Goal: Transaction & Acquisition: Obtain resource

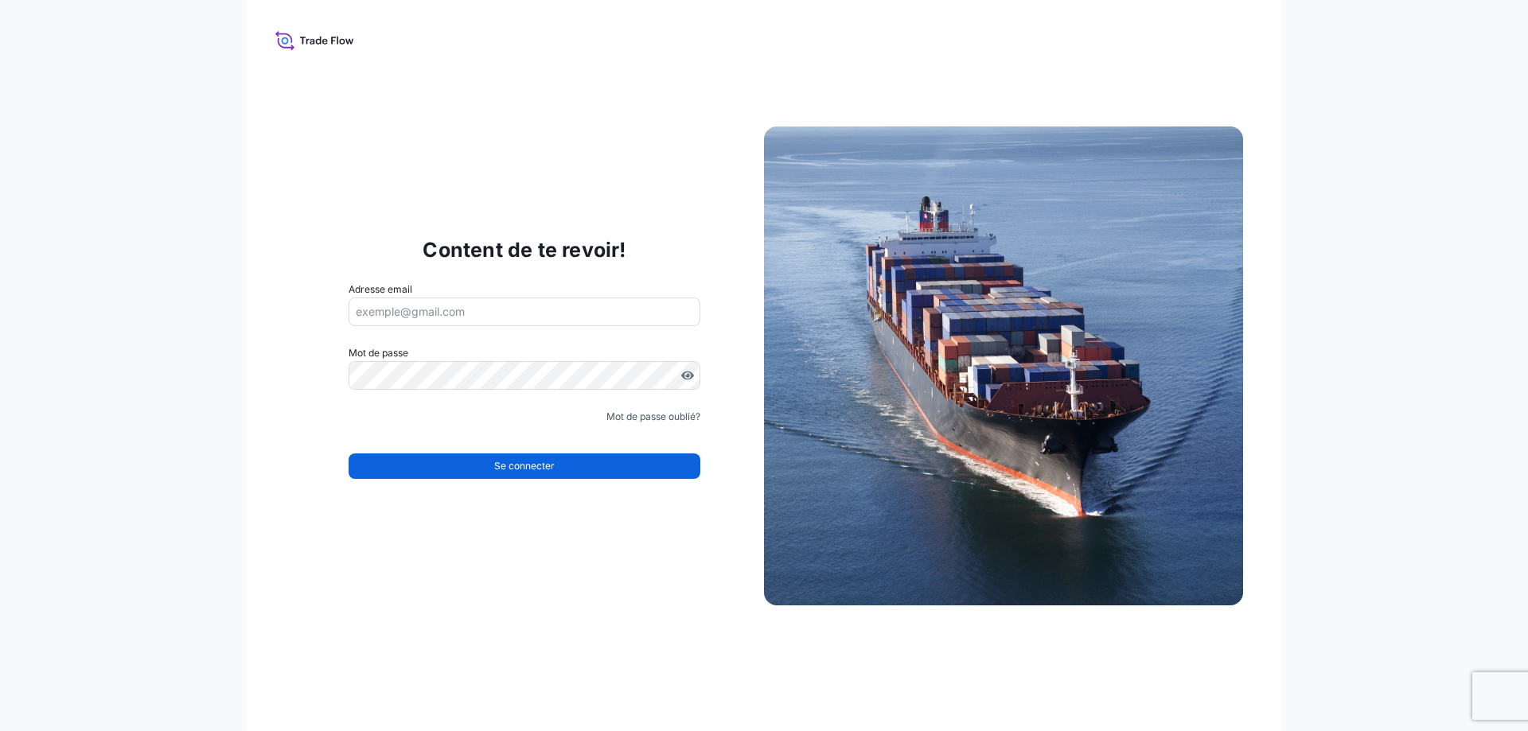
click at [495, 304] on input "Adresse email" at bounding box center [525, 312] width 352 height 29
type input "[EMAIL_ADDRESS][DOMAIN_NAME]"
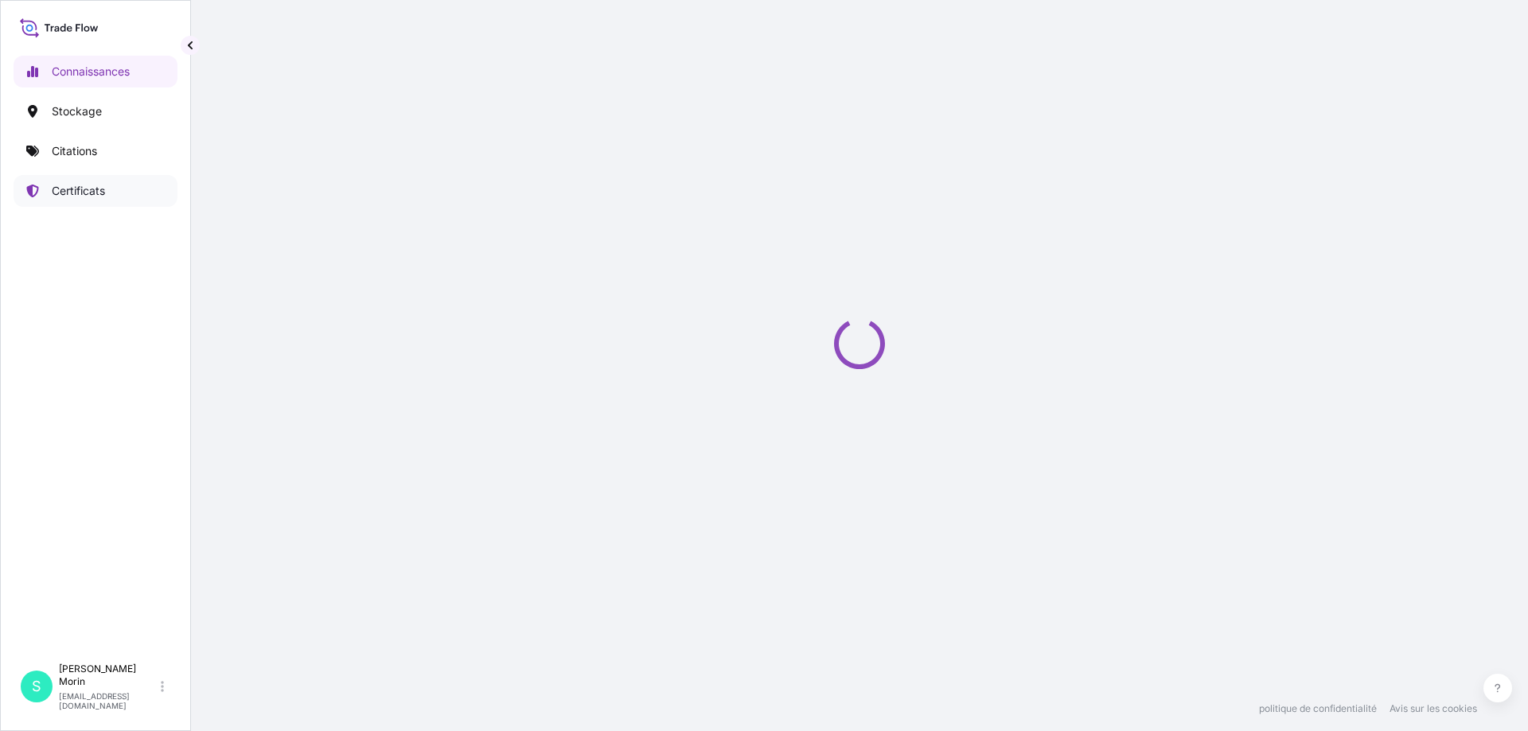
select select "2025"
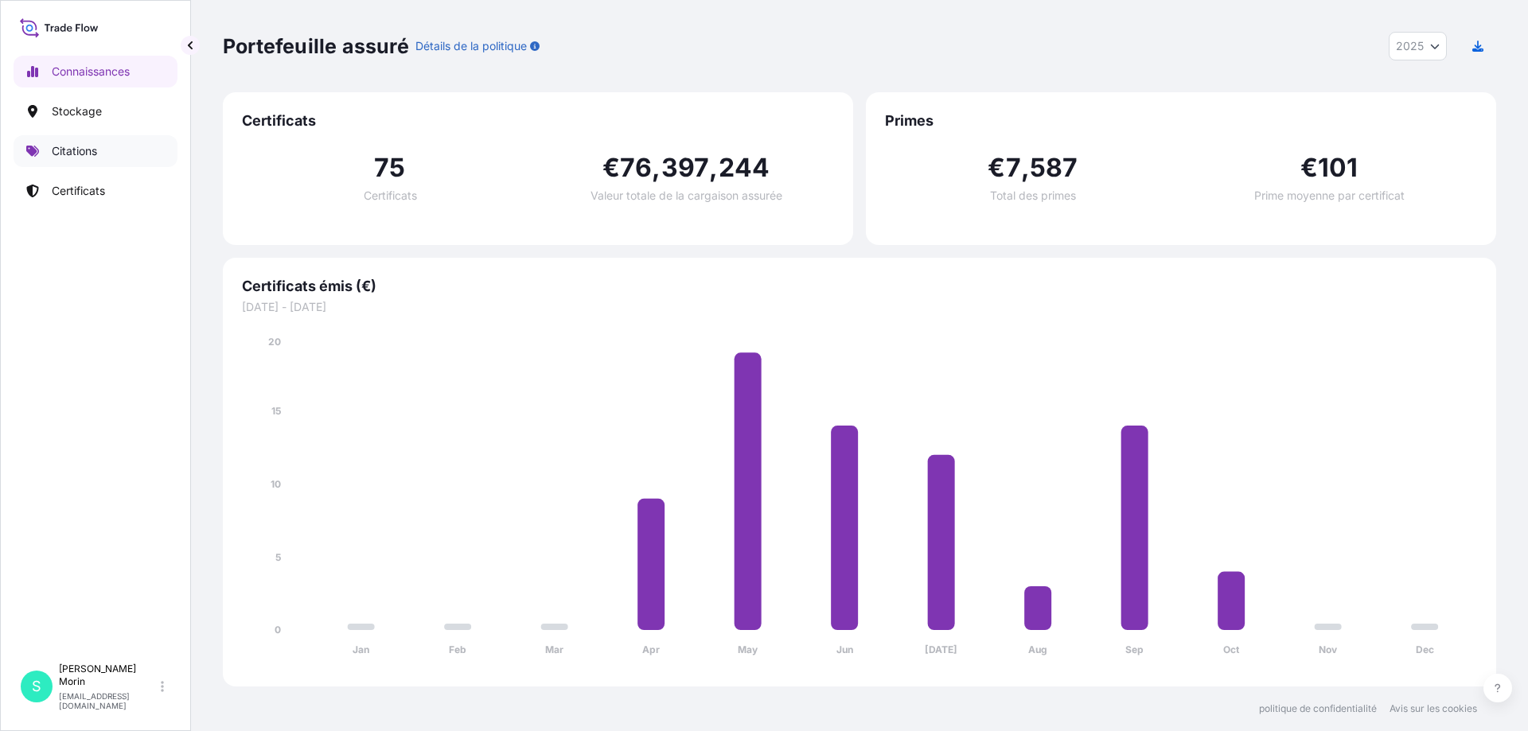
click at [76, 142] on link "Citations" at bounding box center [96, 151] width 164 height 32
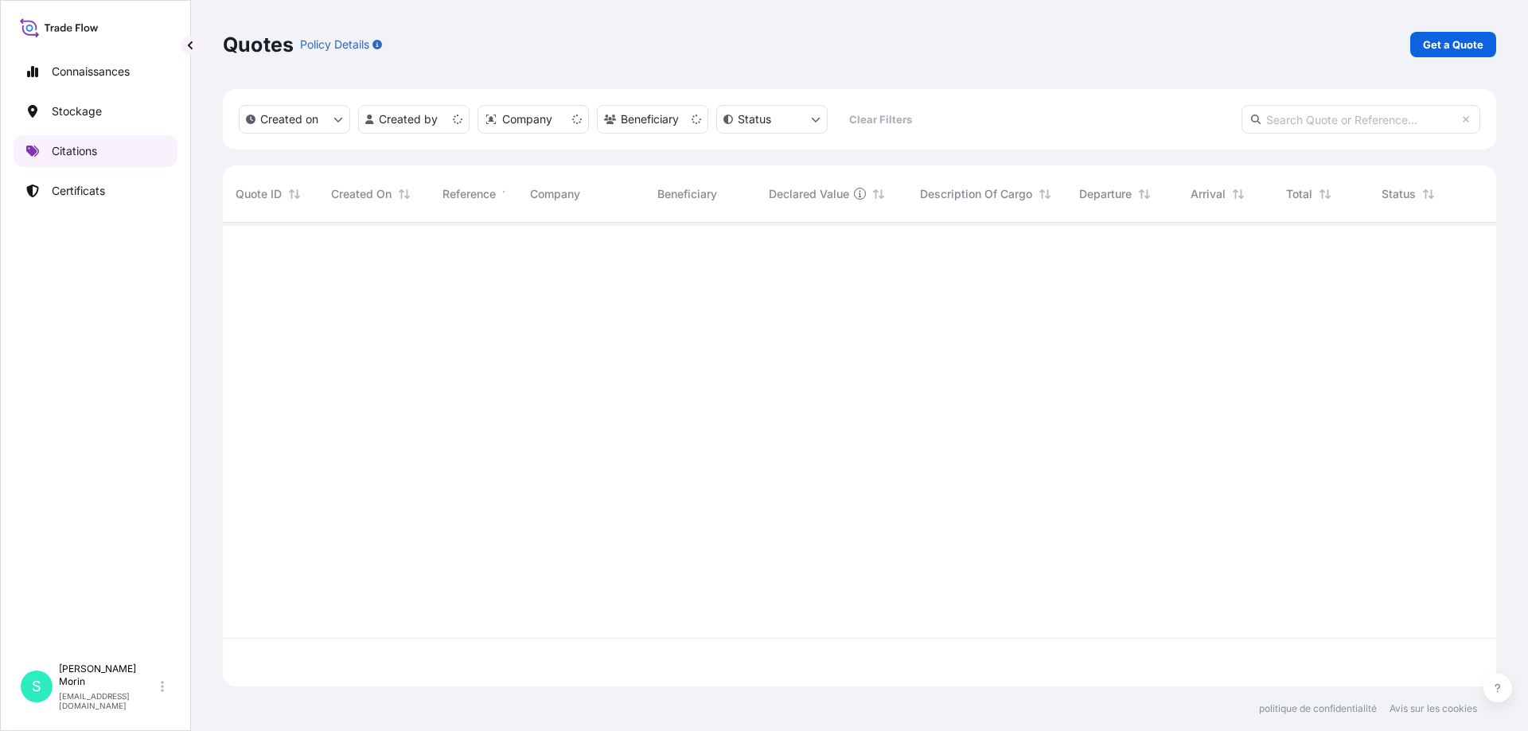
scroll to position [461, 1261]
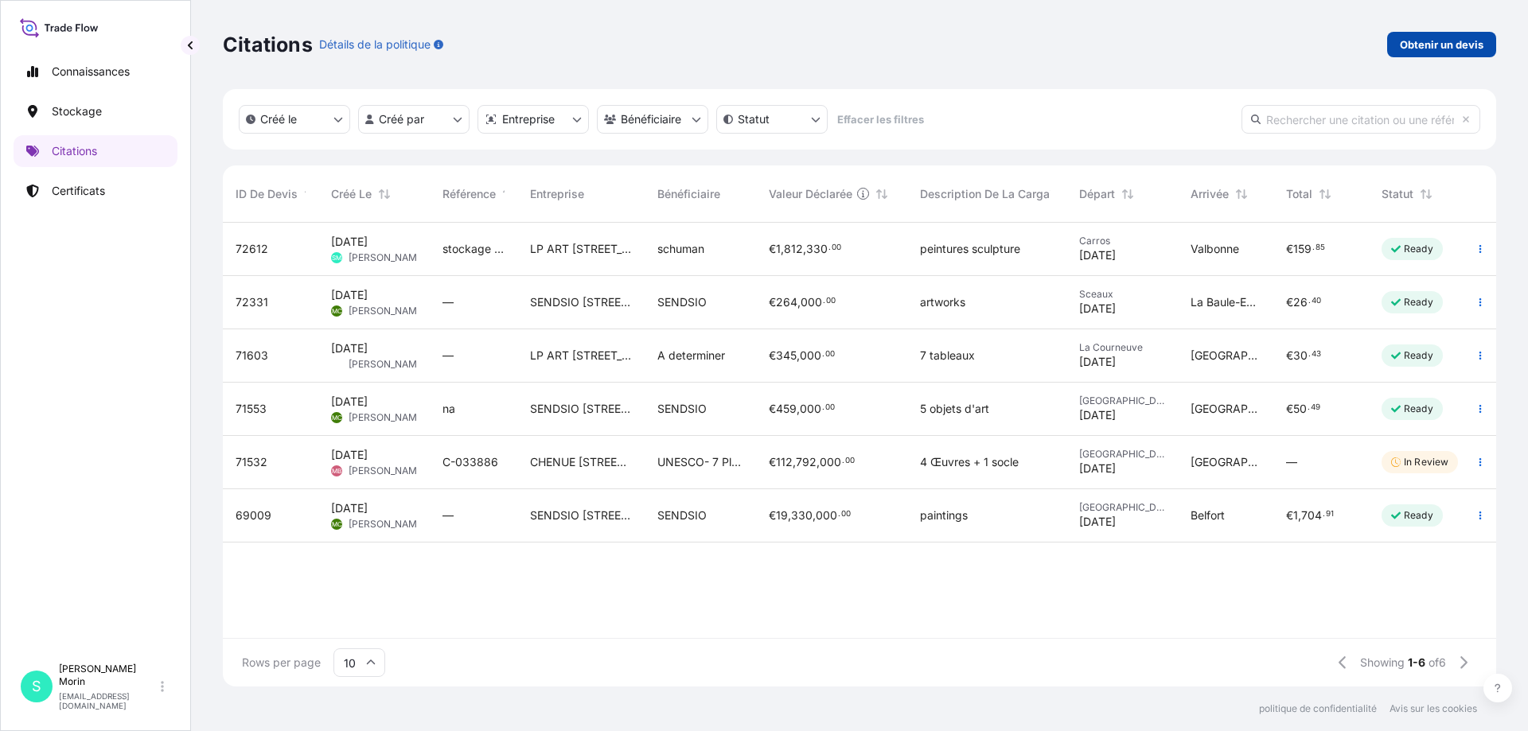
click at [1436, 49] on font "Obtenir un devis" at bounding box center [1442, 44] width 84 height 13
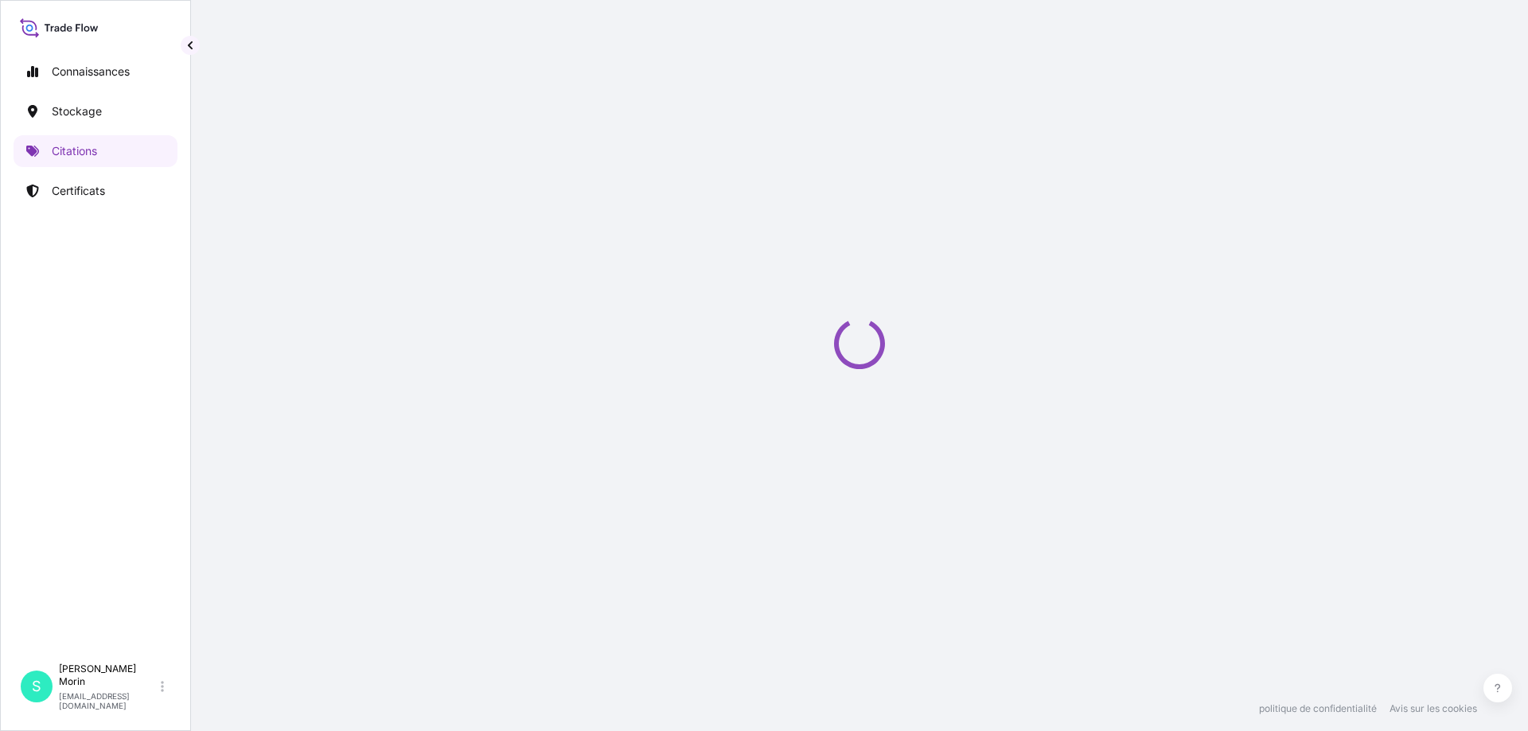
select select "Art Handling"
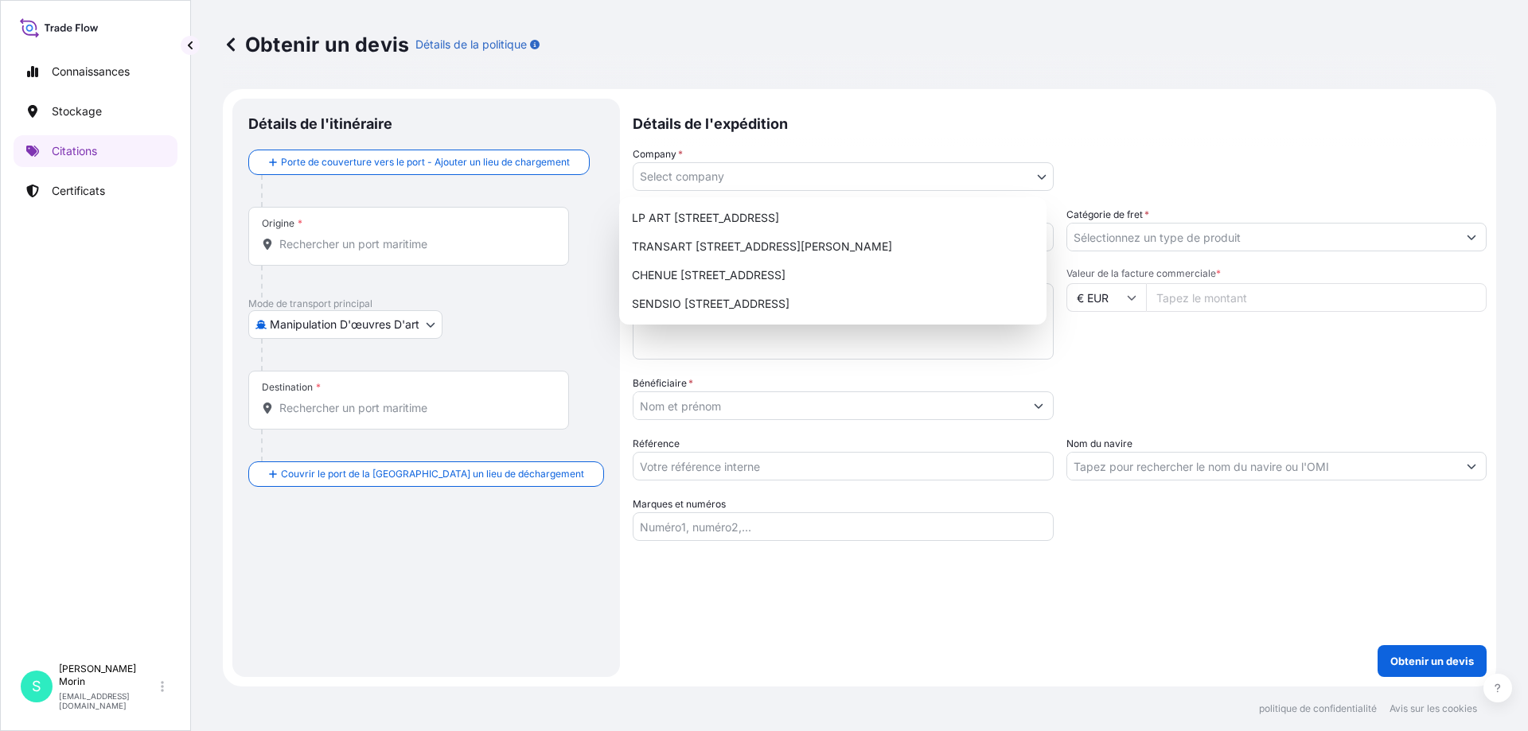
click at [715, 181] on body "Connaissances Stockage Citations Certificats S Sabrina Morin smorin@lpart.fr Ob…" at bounding box center [764, 365] width 1528 height 731
click at [706, 217] on div "LP ART 274-276 Rue de Rosny - 93100 Montreuil" at bounding box center [832, 218] width 415 height 29
select select "31995"
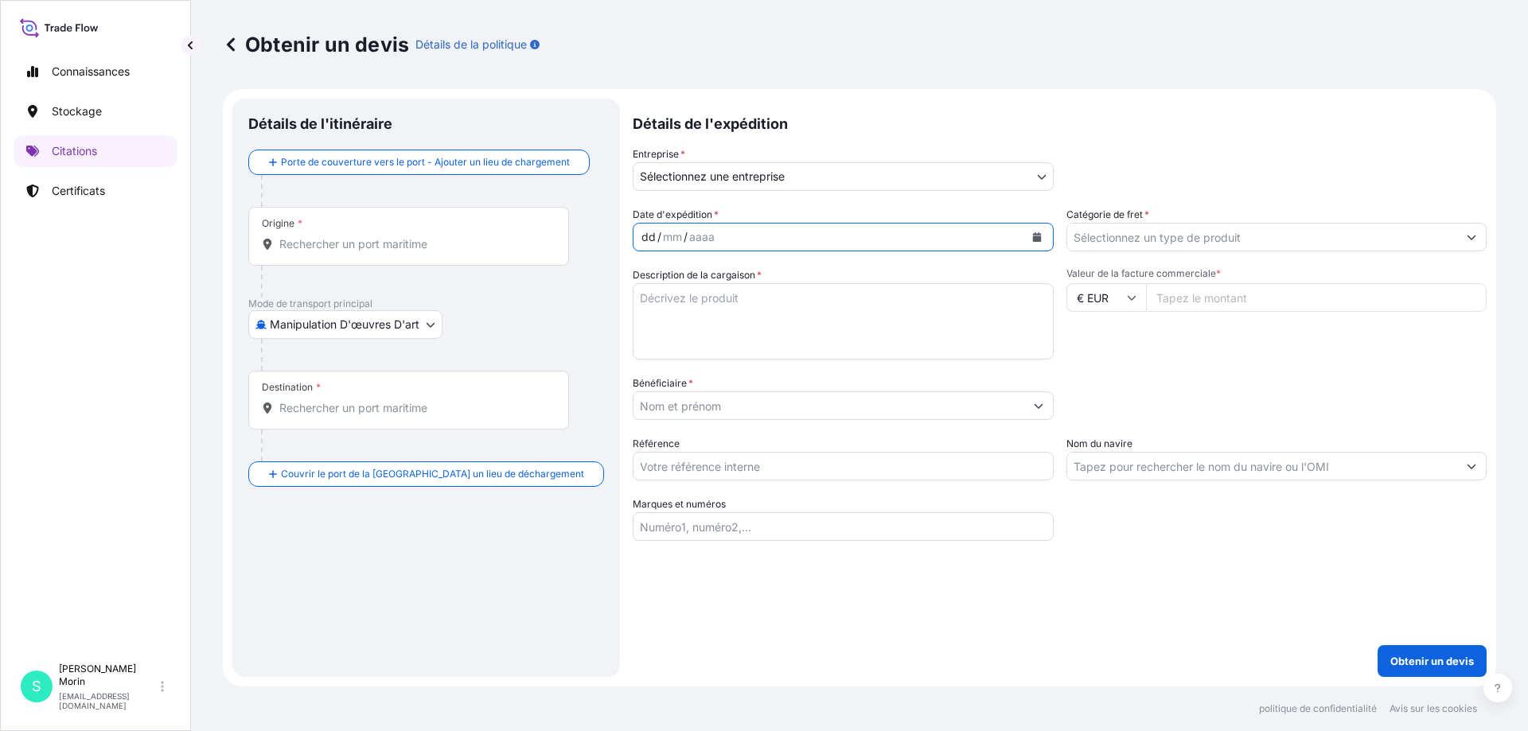
click at [706, 232] on div "dd / mm / aaaa" at bounding box center [828, 237] width 391 height 29
click at [640, 235] on div "10" at bounding box center [647, 237] width 15 height 19
click at [690, 314] on textarea "Description de la cargaison *" at bounding box center [843, 321] width 421 height 76
type textarea "1 sculpture"
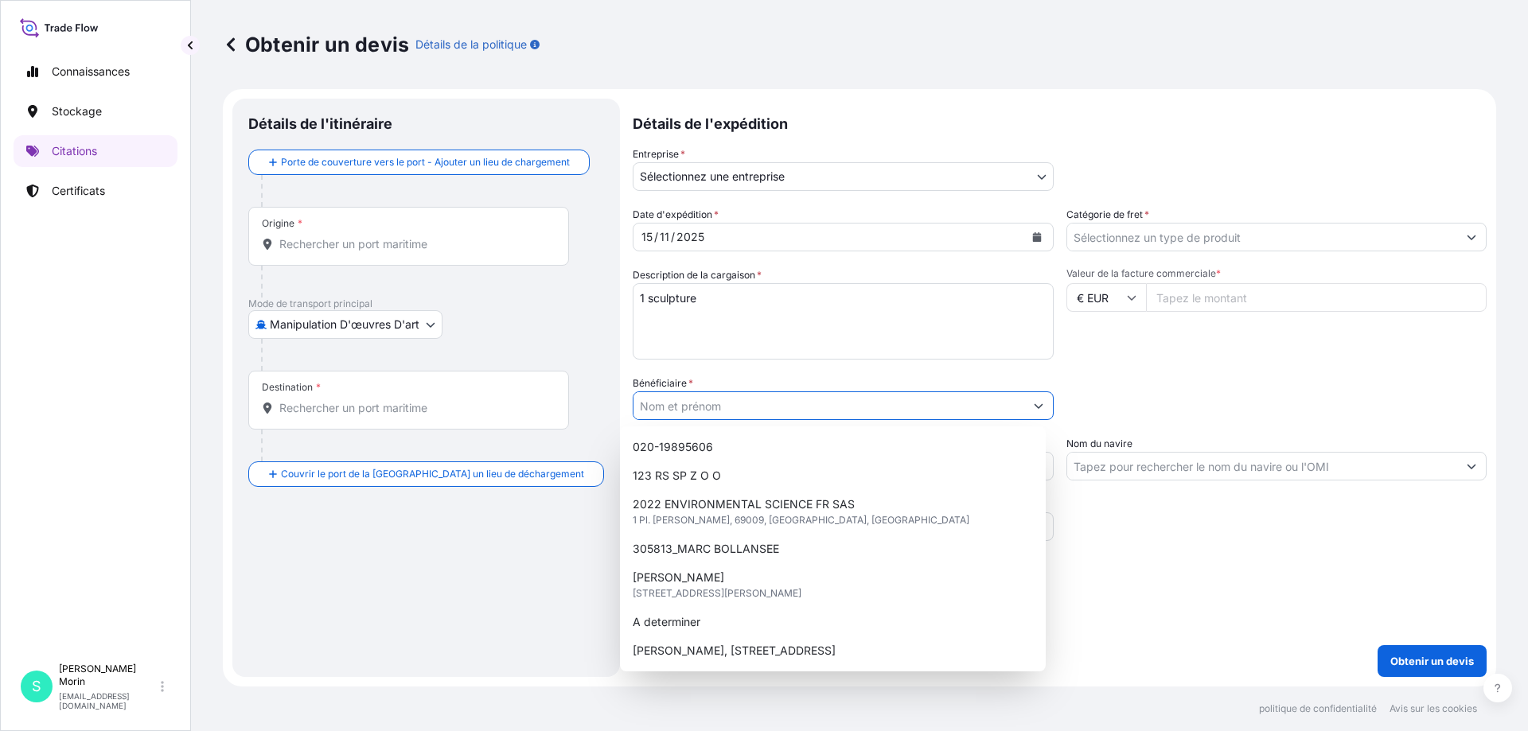
click at [707, 403] on input "Bénéficiaire *" at bounding box center [828, 406] width 391 height 29
click at [560, 536] on div "Détails de l'itinéraire Porte de couverture vers le port - Ajouter un lieu de c…" at bounding box center [426, 388] width 356 height 547
click at [716, 403] on input "Bénéficiaire *" at bounding box center [828, 406] width 391 height 29
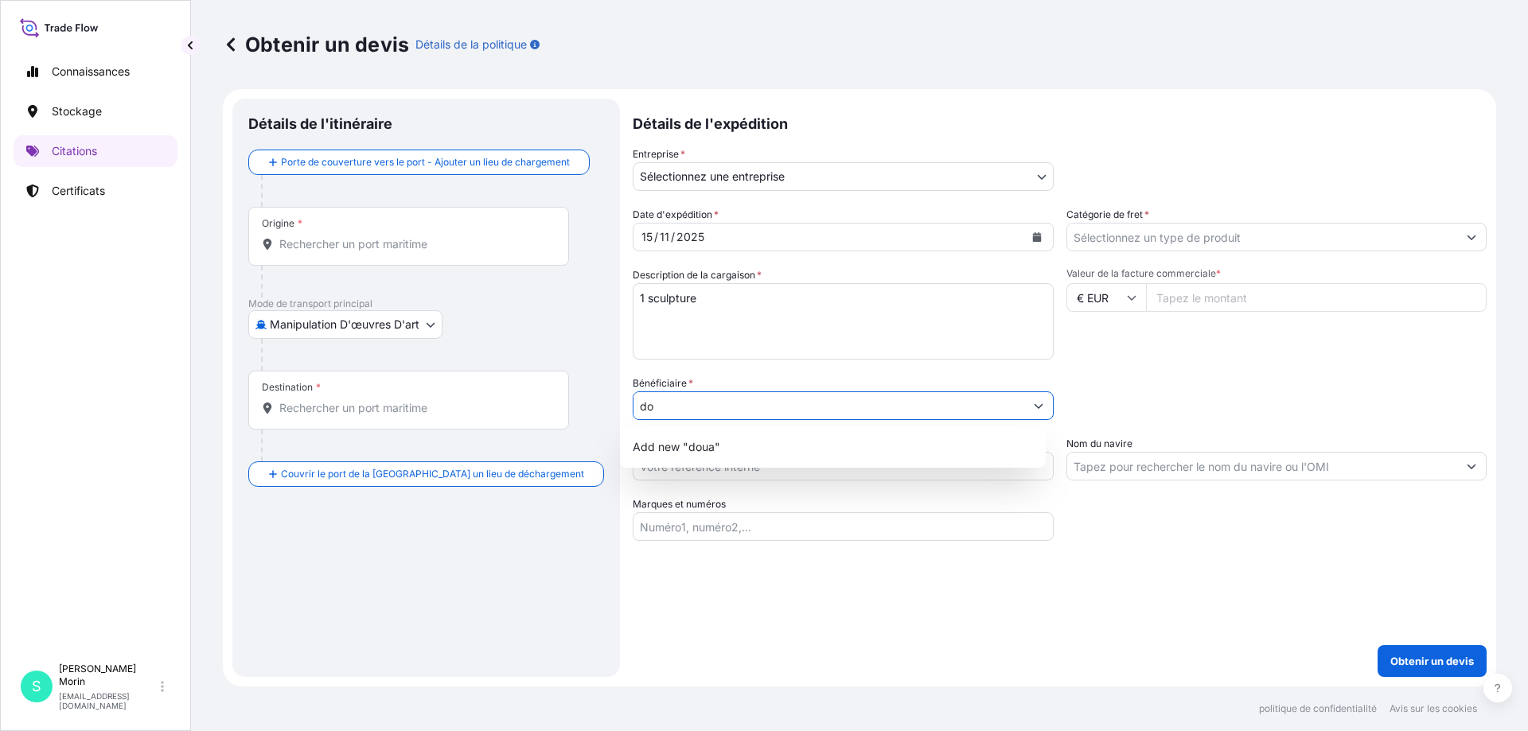
type input "d"
type input "direction génér"
click at [760, 376] on div "Bénéficiaire * direction génér" at bounding box center [843, 398] width 421 height 45
drag, startPoint x: 758, startPoint y: 409, endPoint x: 535, endPoint y: 409, distance: 222.8
click at [535, 409] on form "Détails de l'itinéraire Porte de couverture vers le port - Ajouter un lieu de c…" at bounding box center [859, 388] width 1273 height 598
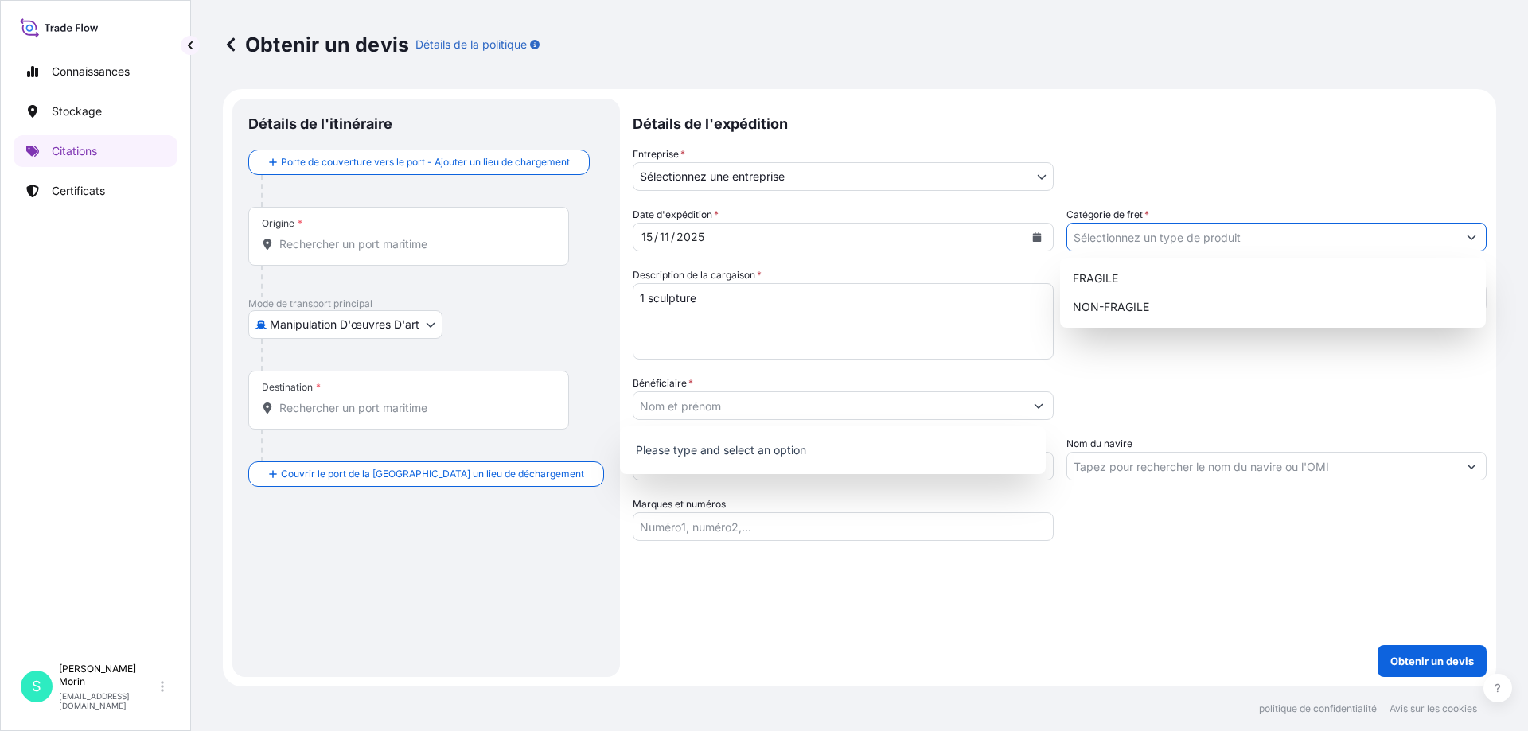
click at [1156, 236] on input "Catégorie de fret *" at bounding box center [1262, 237] width 391 height 29
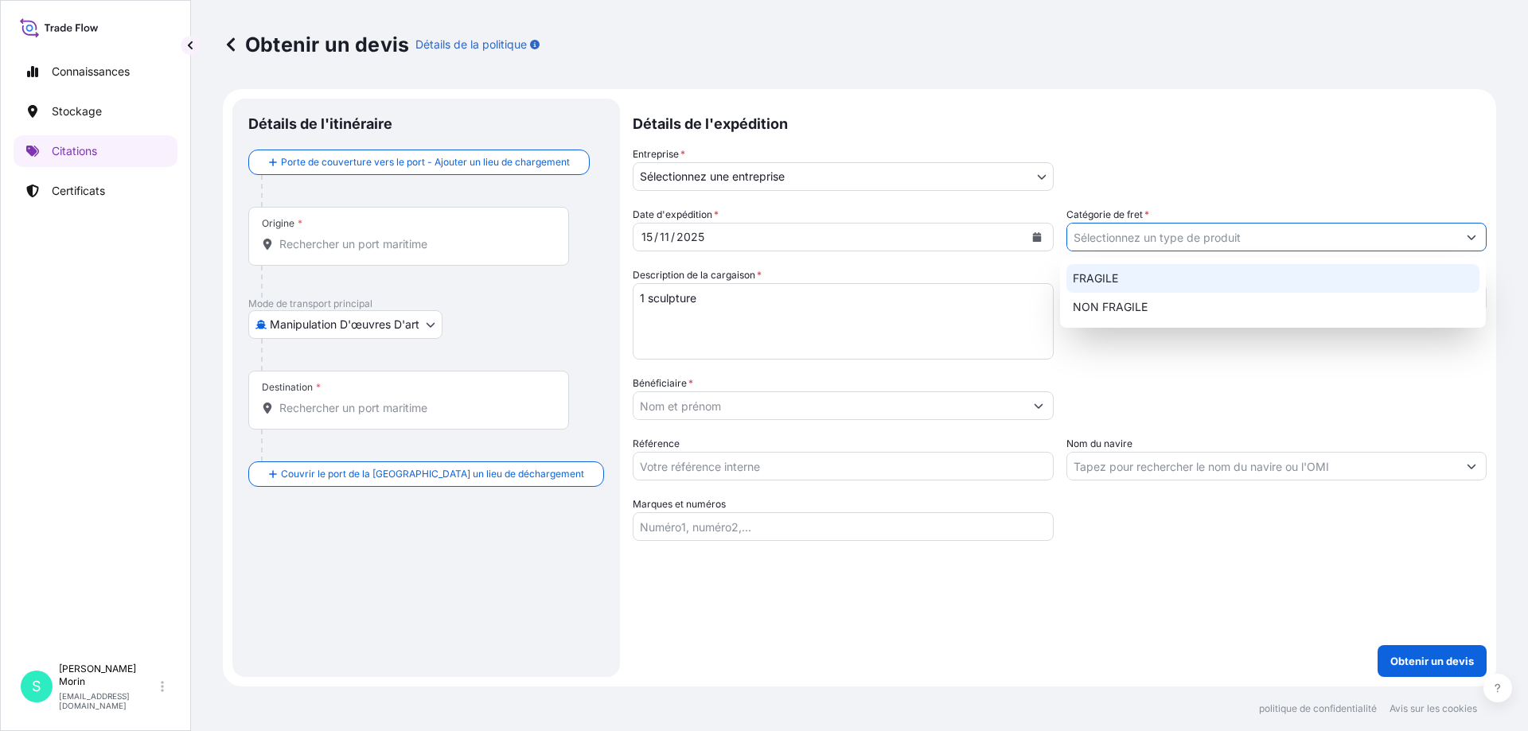
click at [1089, 281] on font "FRAGILE" at bounding box center [1095, 278] width 45 height 14
type input "FRAGILE"
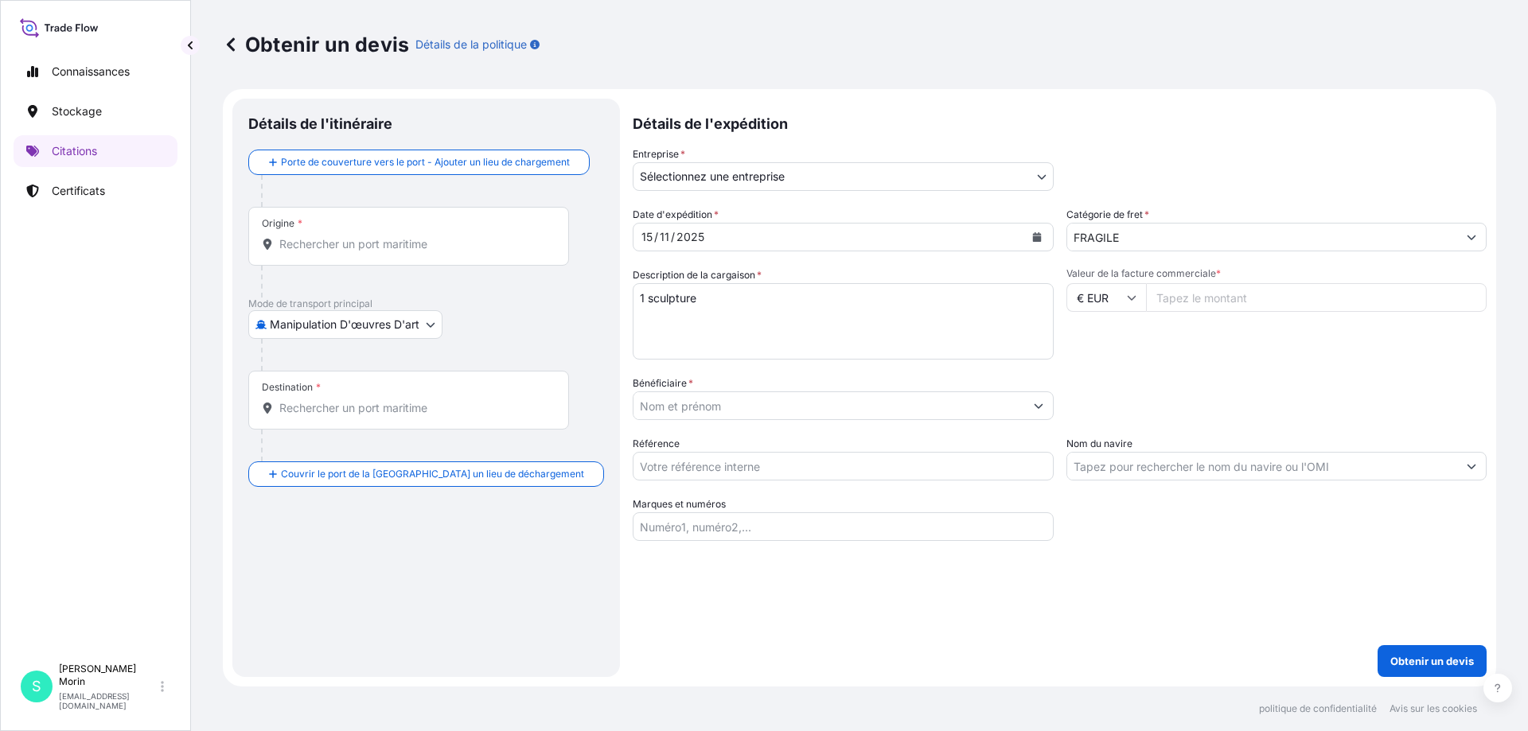
click at [1189, 302] on input "Valeur de la facture commerciale *" at bounding box center [1316, 297] width 341 height 29
type input "1500000"
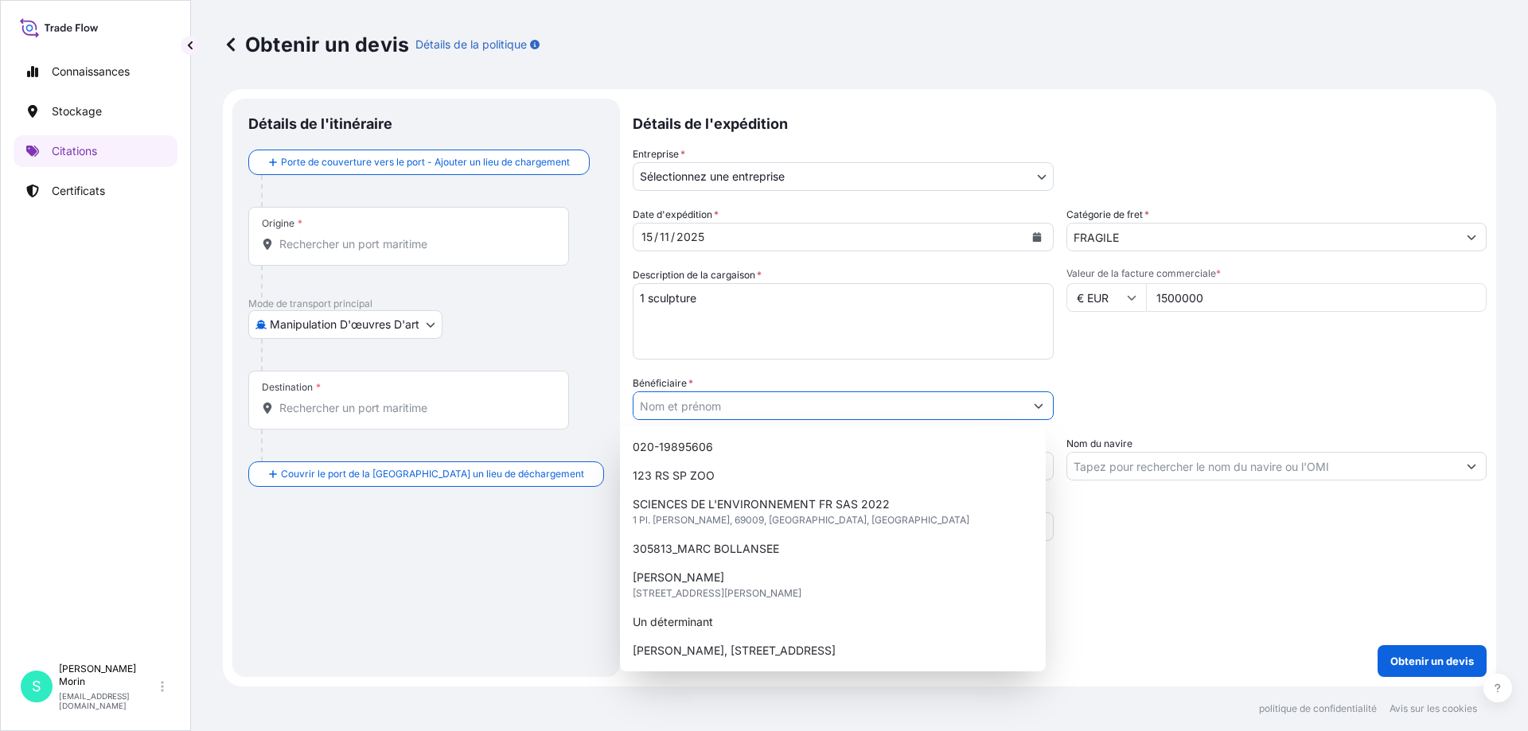
click at [1149, 394] on div "Catégorie d'emballage Tapez pour rechercher un mode conteneur Veuillez d’abord …" at bounding box center [1276, 398] width 421 height 45
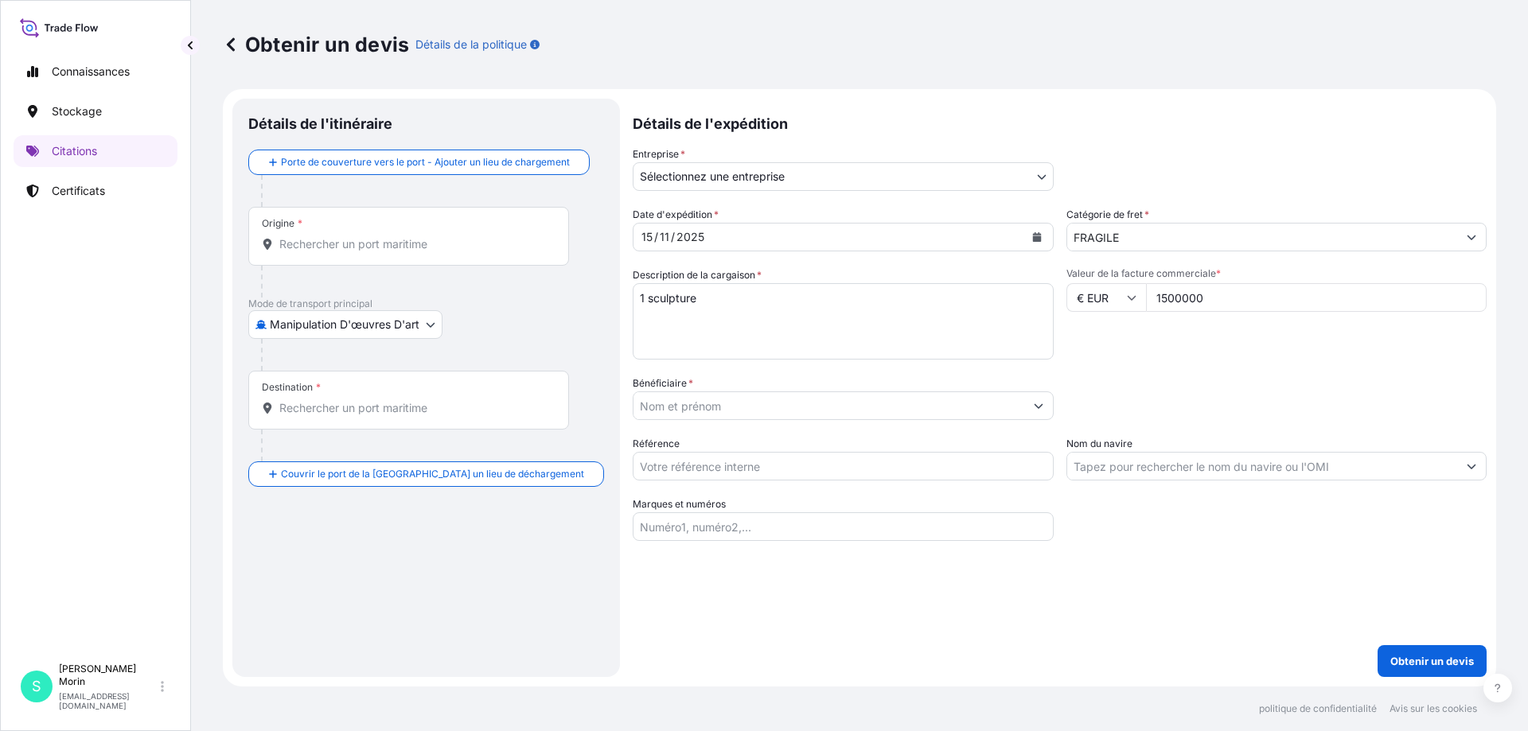
click at [766, 470] on input "Référence" at bounding box center [843, 466] width 421 height 29
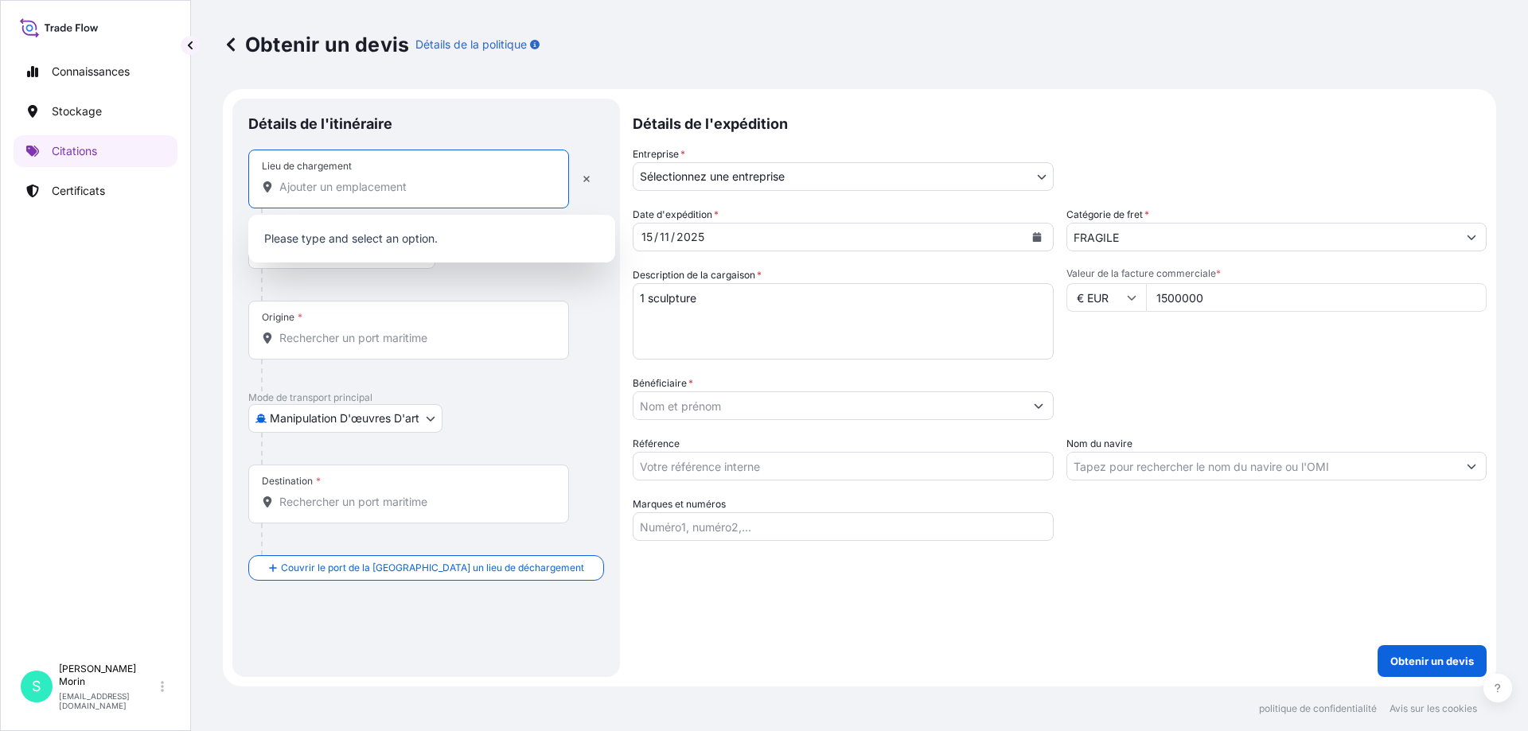
click at [329, 190] on input "Lieu de chargement" at bounding box center [414, 187] width 270 height 16
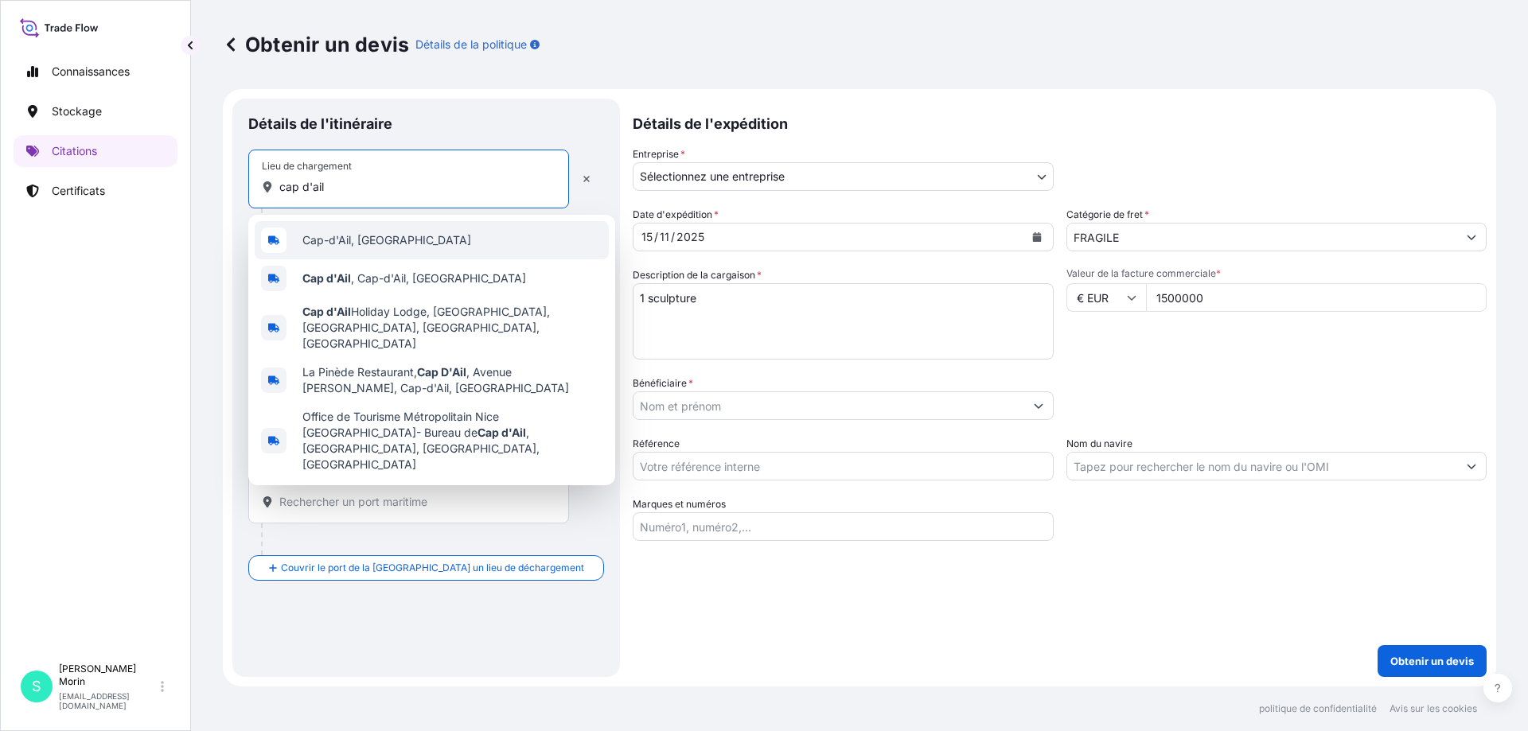
click at [341, 249] on div "Cap-d'Ail, France" at bounding box center [432, 240] width 354 height 38
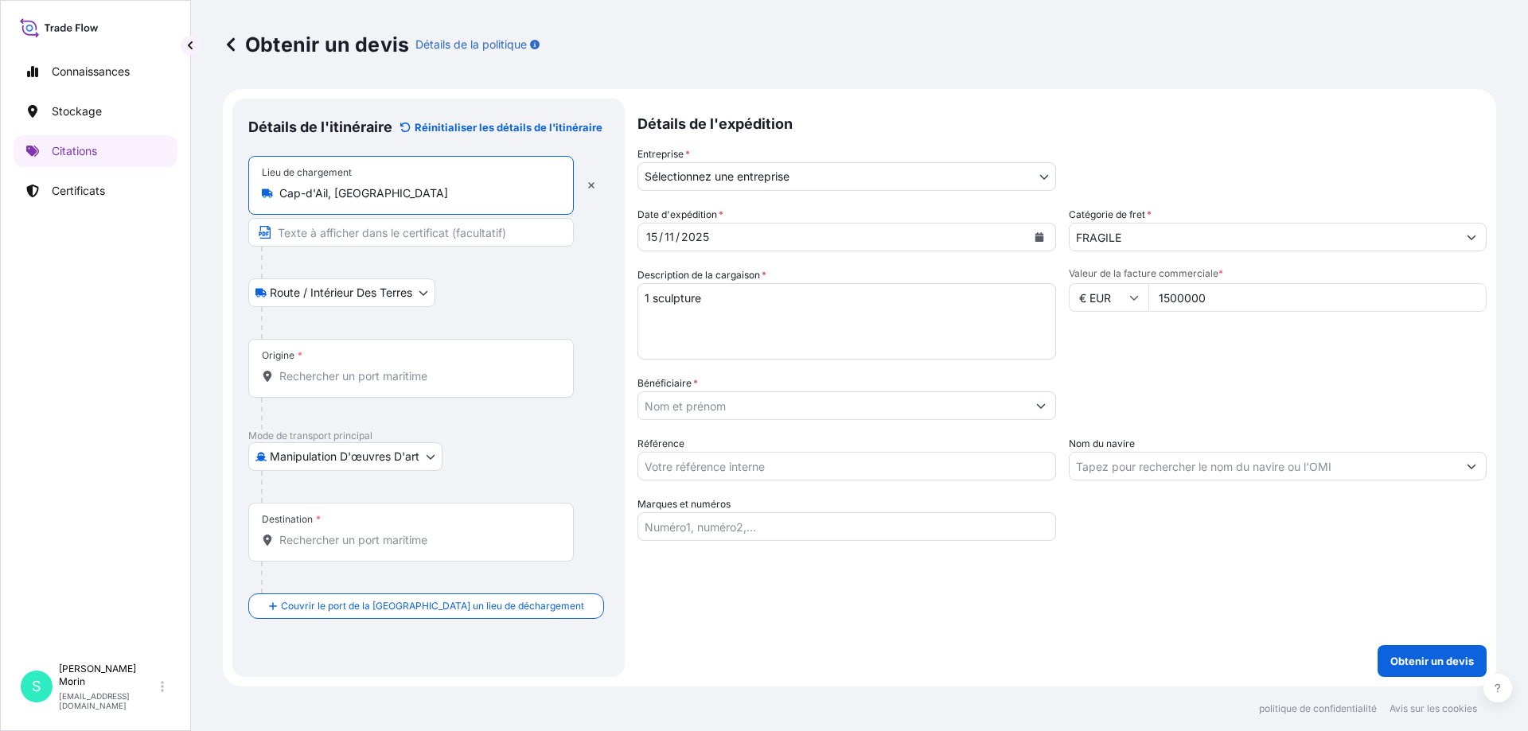
type input "Cap-d'Ail, France"
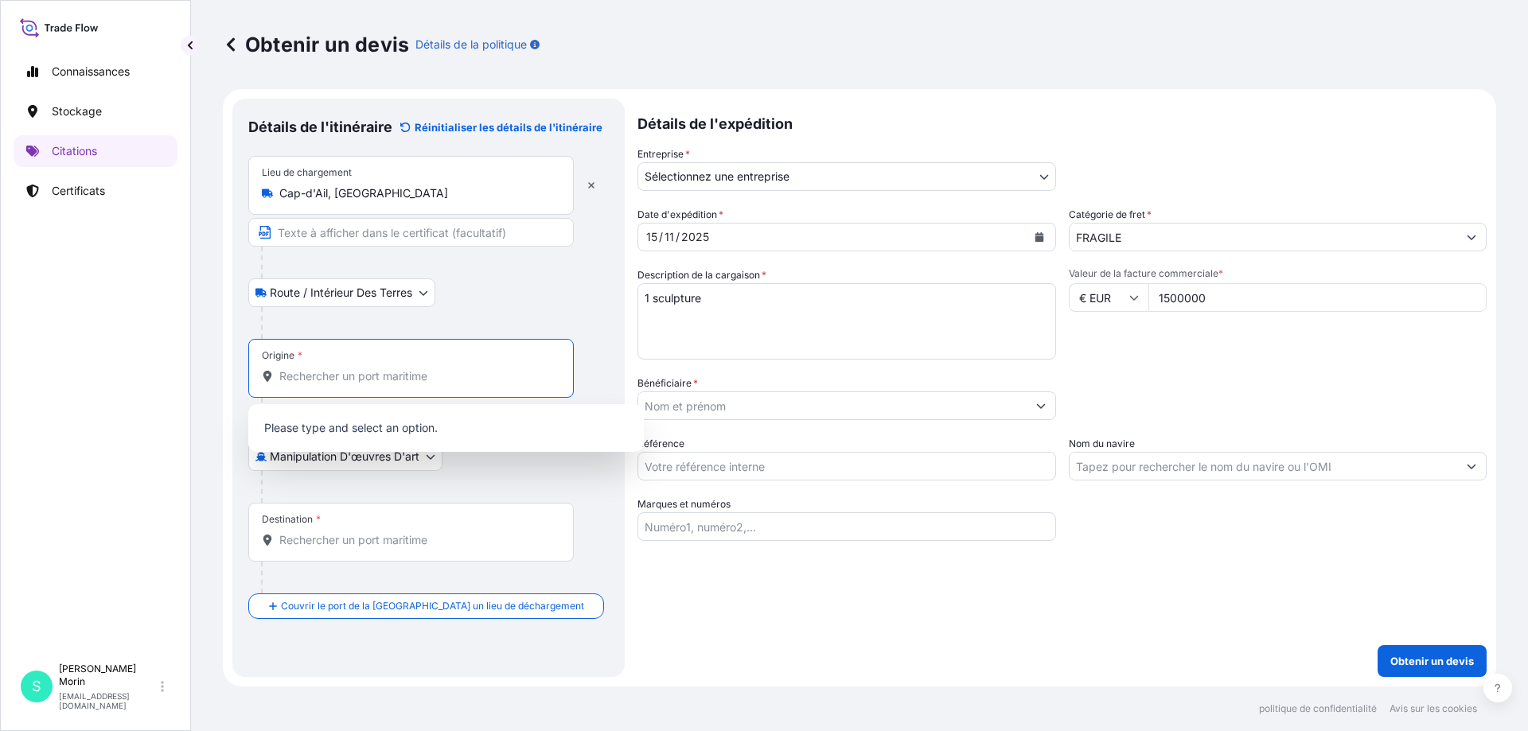
click at [321, 374] on input "Origine *" at bounding box center [416, 376] width 275 height 16
type input "m"
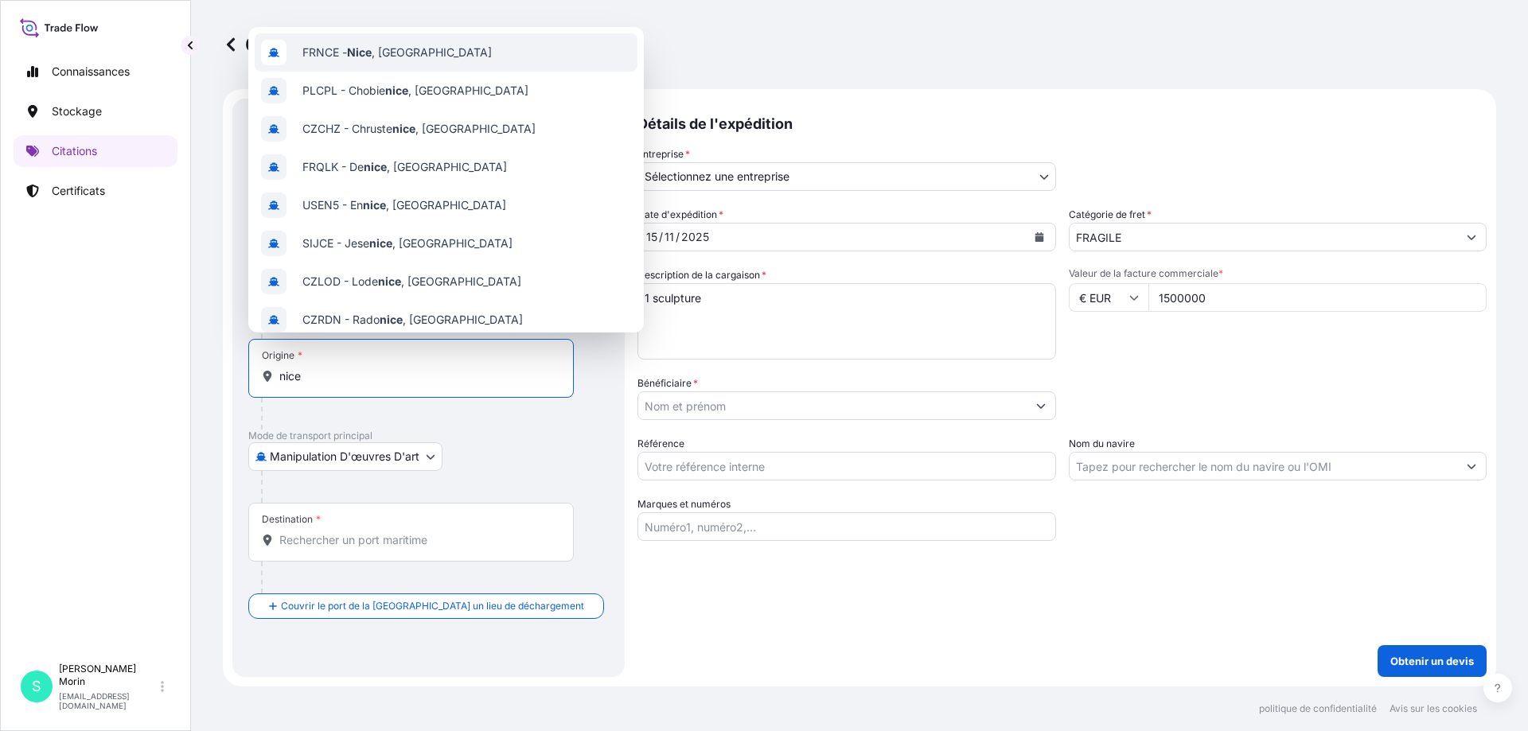
click at [343, 46] on span "FRNCE - Nice , France" at bounding box center [396, 53] width 189 height 16
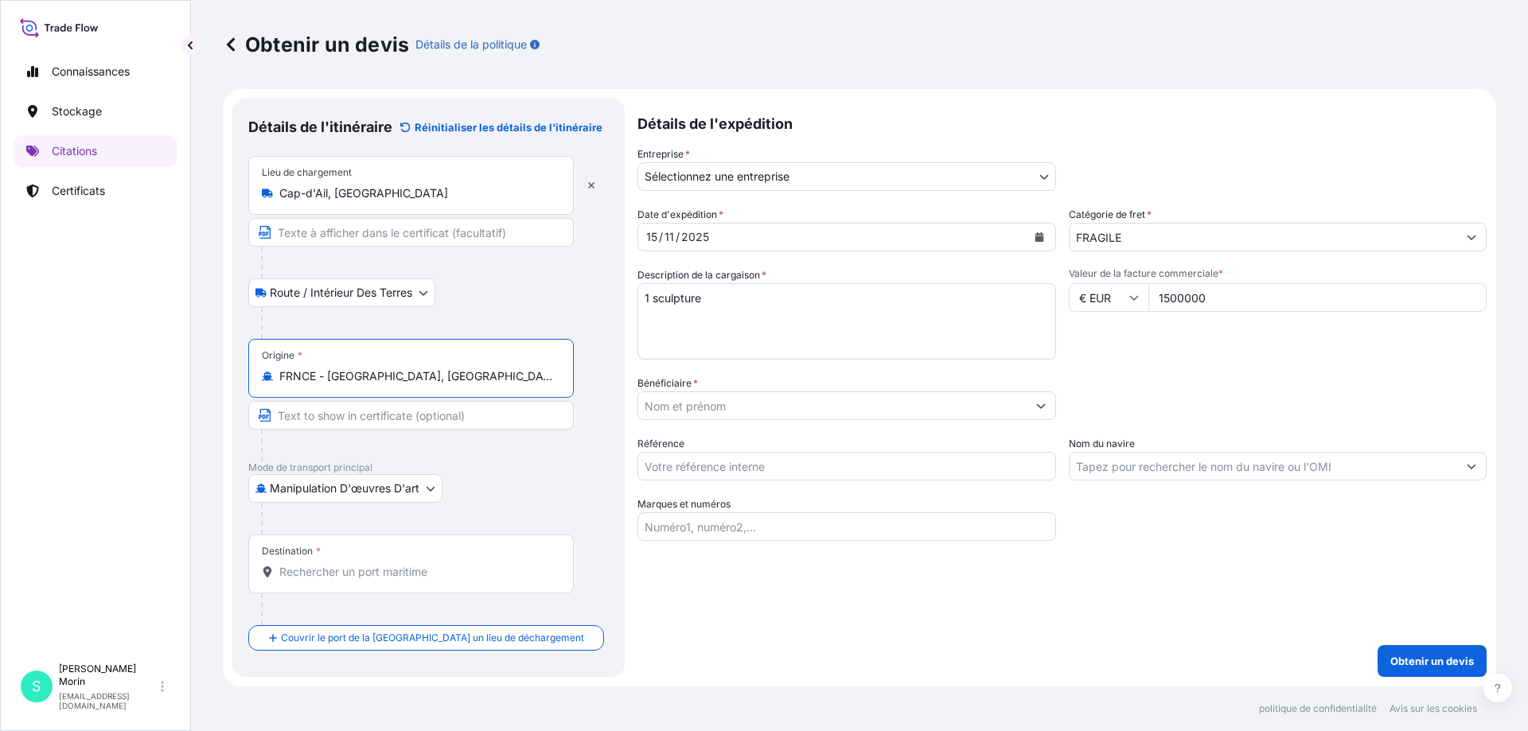
type input "FRNCE - Nice, France"
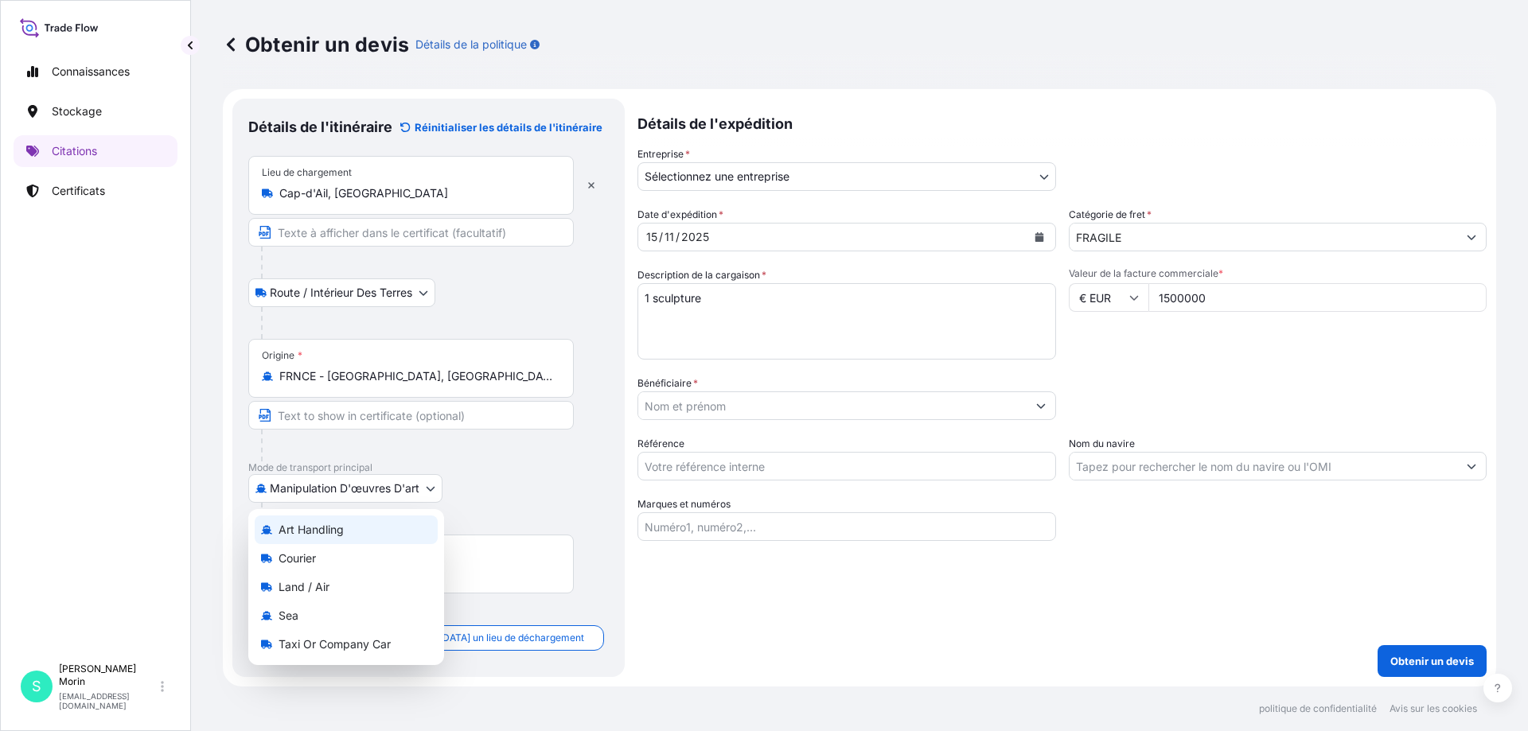
click at [402, 482] on body "10 options available. Connaissances Stockage Citations Certificats S Sabrina Mo…" at bounding box center [764, 365] width 1528 height 731
click at [306, 584] on font "Terre / Air" at bounding box center [305, 587] width 52 height 14
select select "Land / Air"
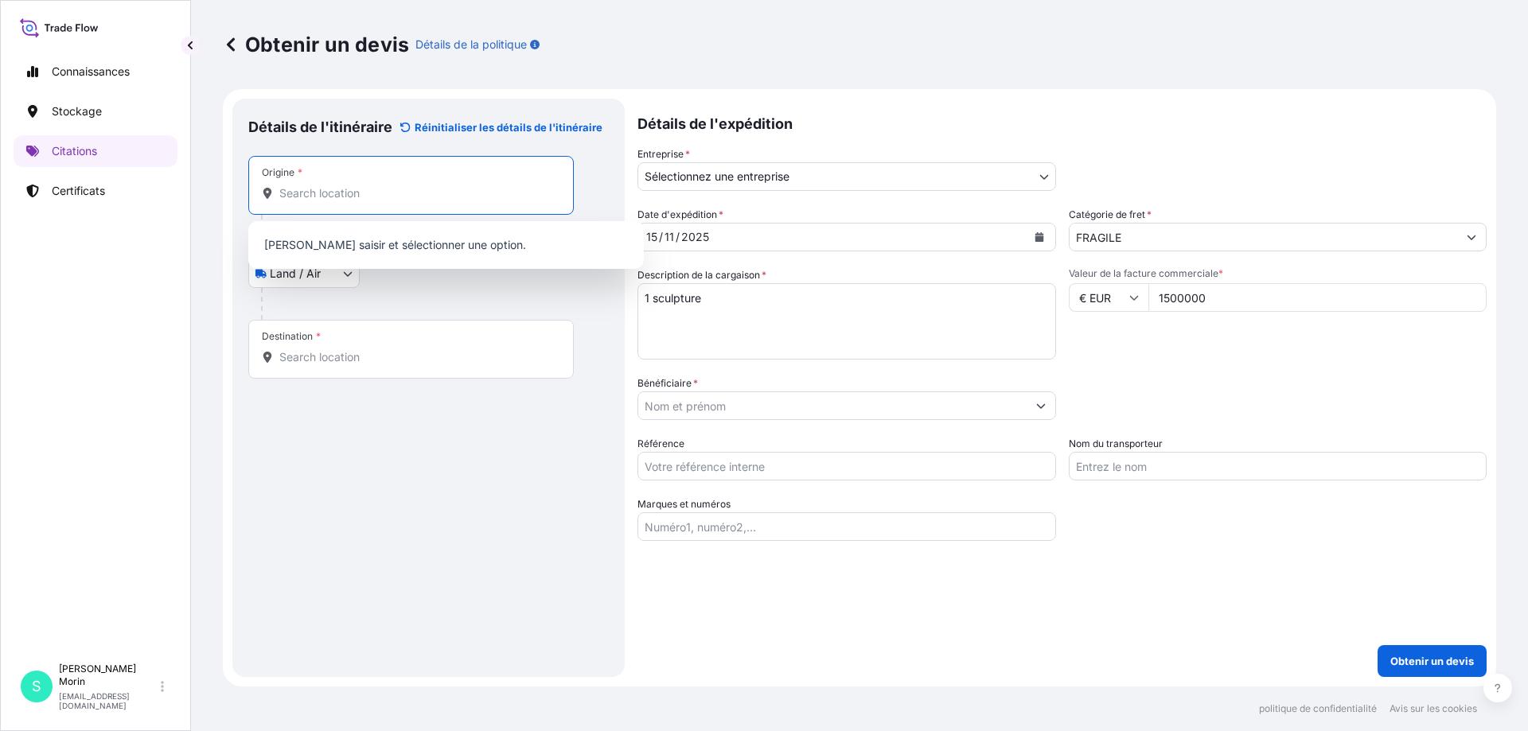
click at [330, 196] on input "Origine *" at bounding box center [416, 193] width 275 height 16
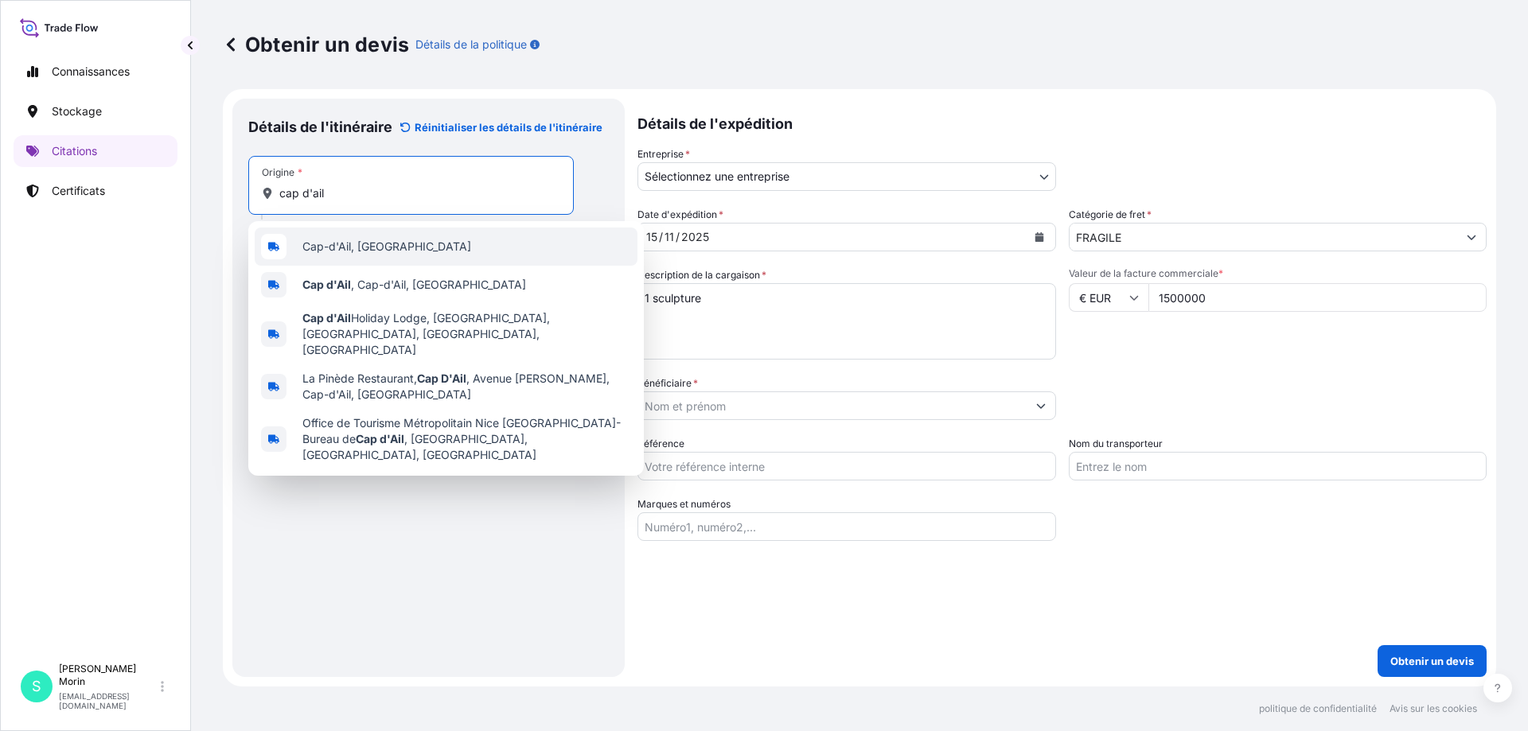
click at [335, 241] on span "Cap-d'Ail, France" at bounding box center [386, 247] width 169 height 16
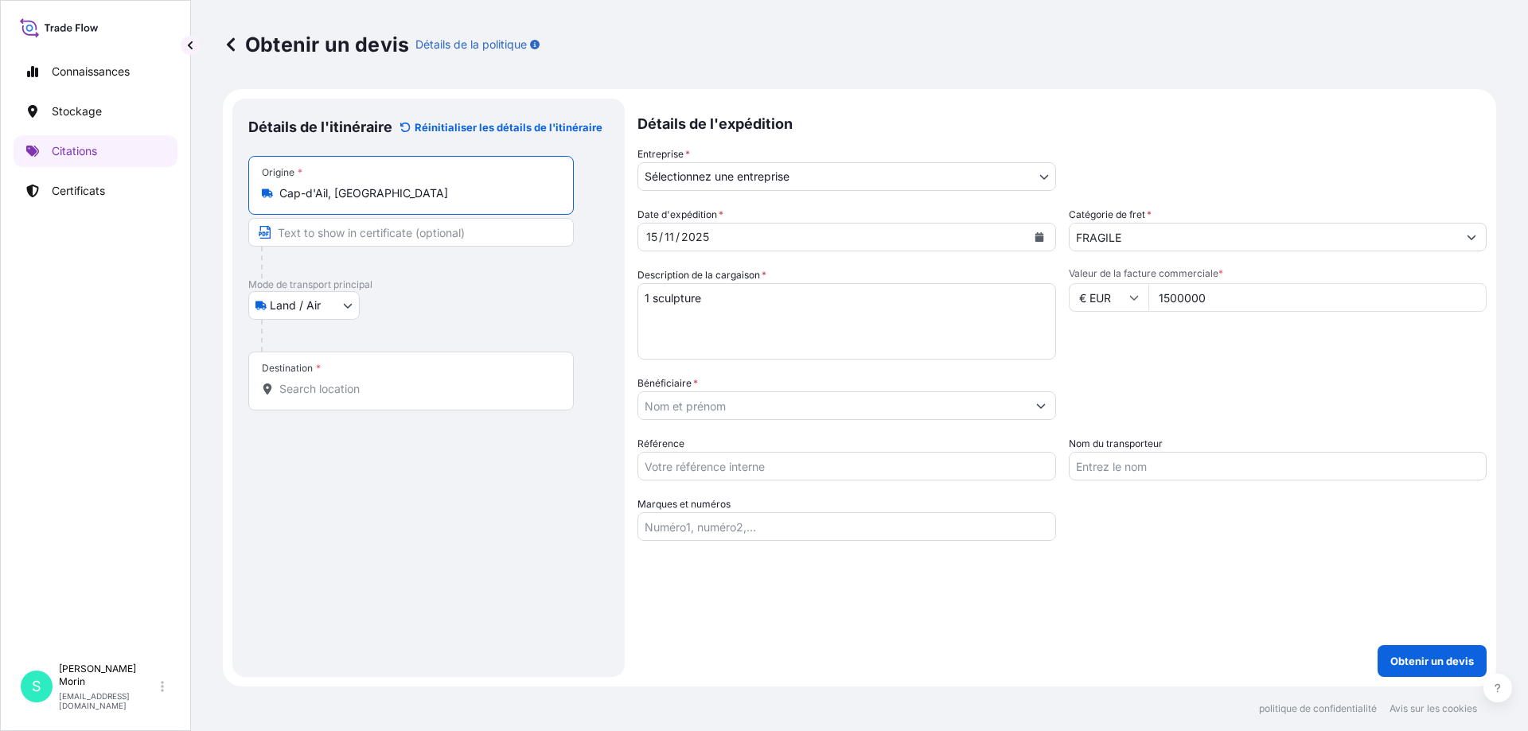
type input "Cap-d'Ail, France"
click at [302, 374] on font "Destination" at bounding box center [287, 368] width 51 height 13
click at [302, 381] on input "Destination *" at bounding box center [416, 389] width 275 height 16
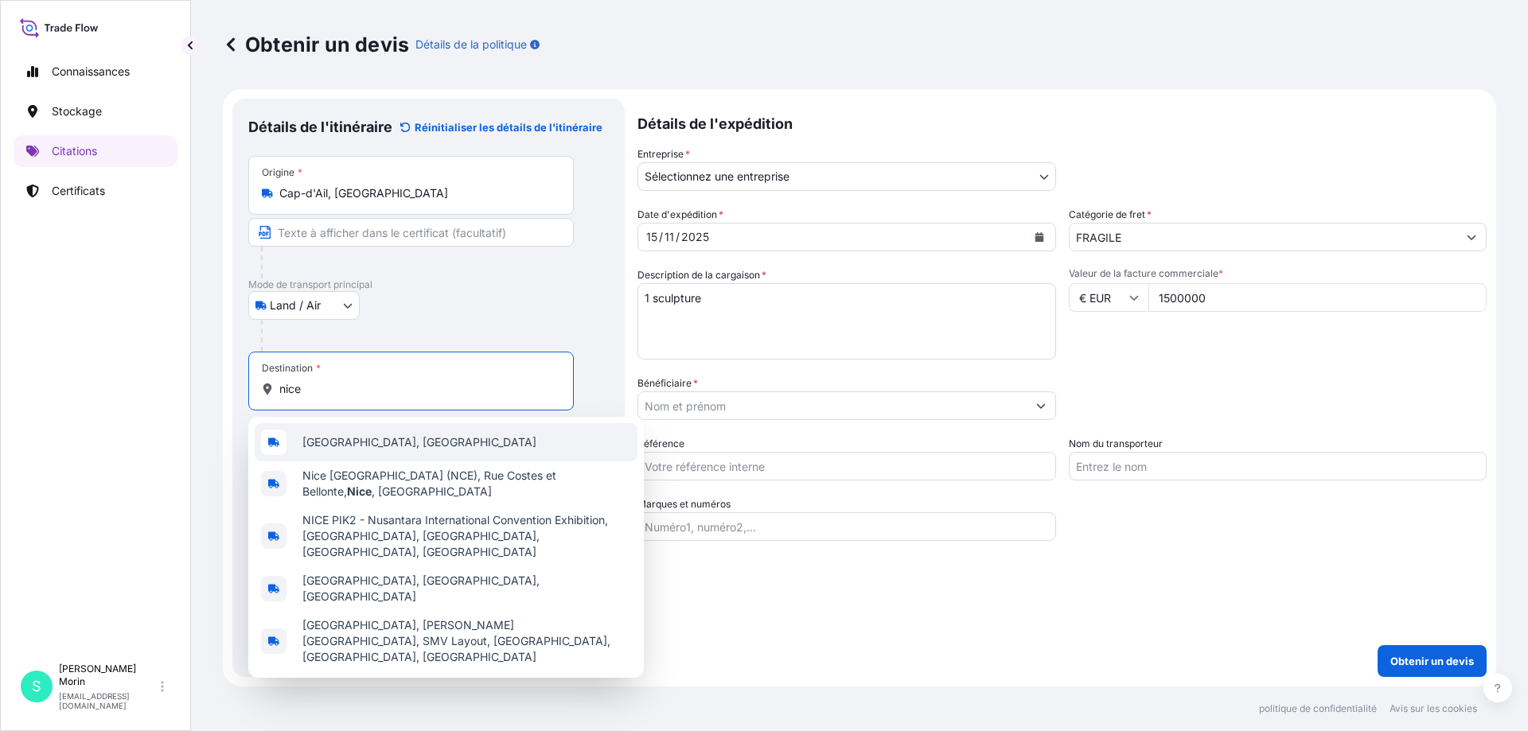
click at [311, 447] on span "Nice, France" at bounding box center [419, 442] width 234 height 16
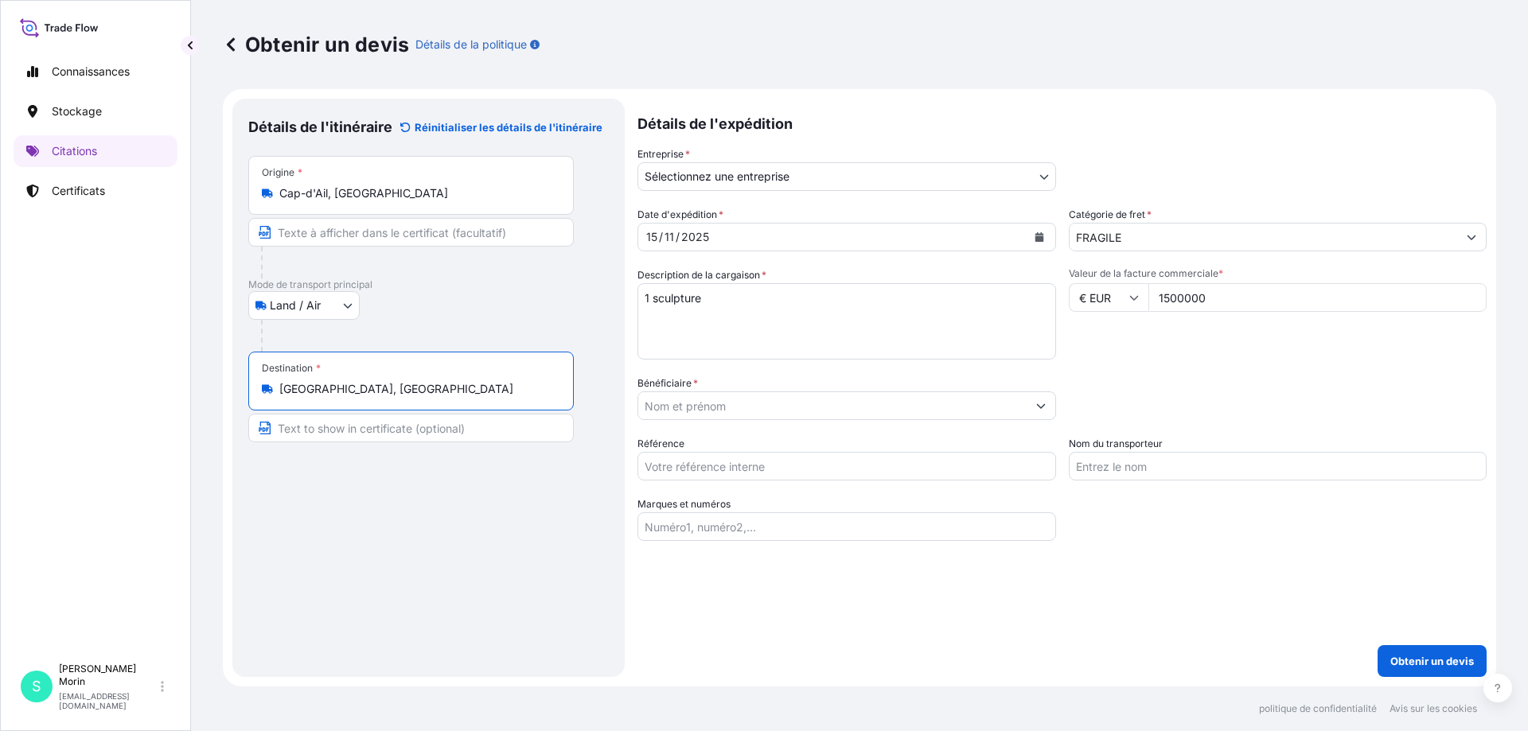
type input "Nice, France"
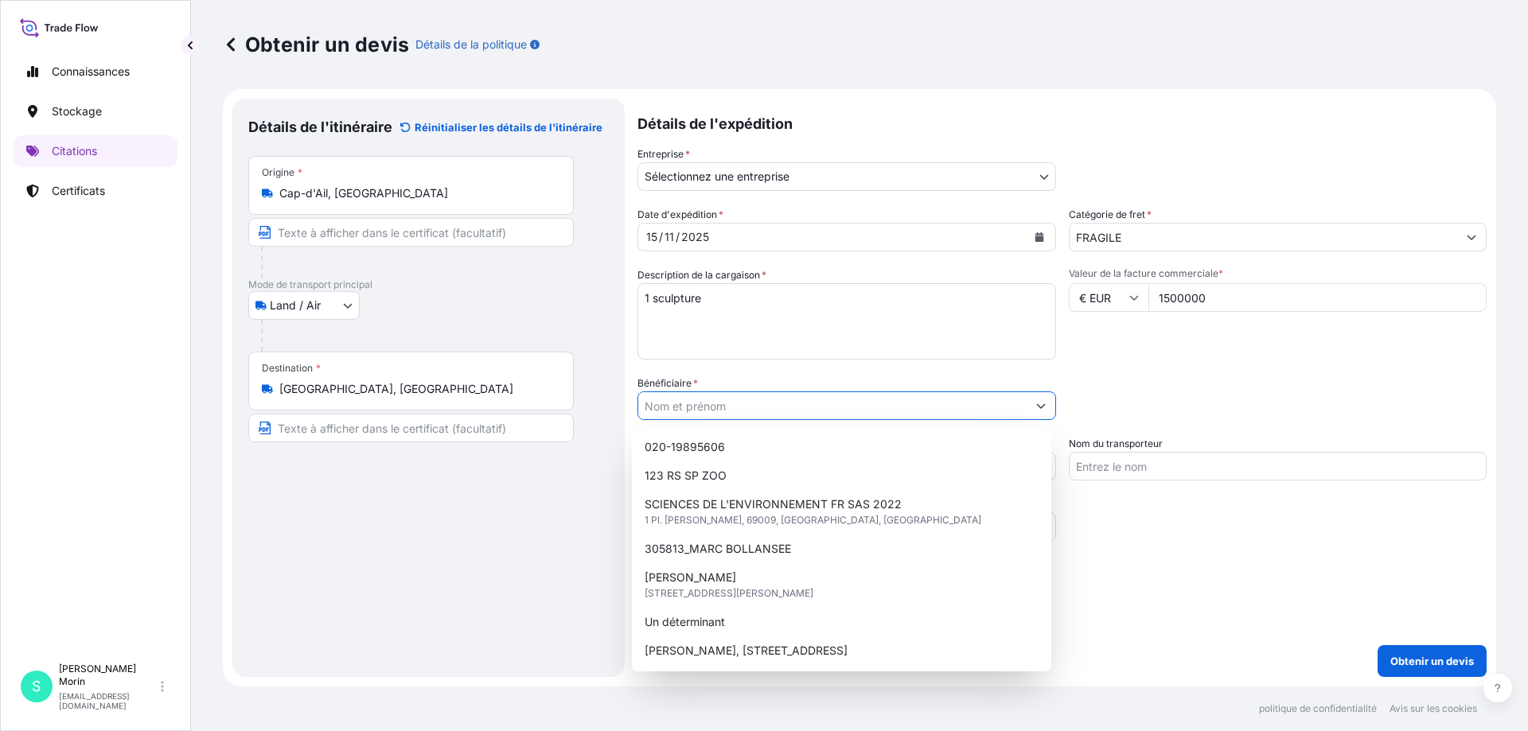
click at [691, 407] on input "Bénéficiaire *" at bounding box center [832, 406] width 388 height 29
click at [1128, 375] on div "Date d'expédition * 15 / 11 / 2025 Catégorie de fret * FRAGILE Description de l…" at bounding box center [1061, 374] width 849 height 334
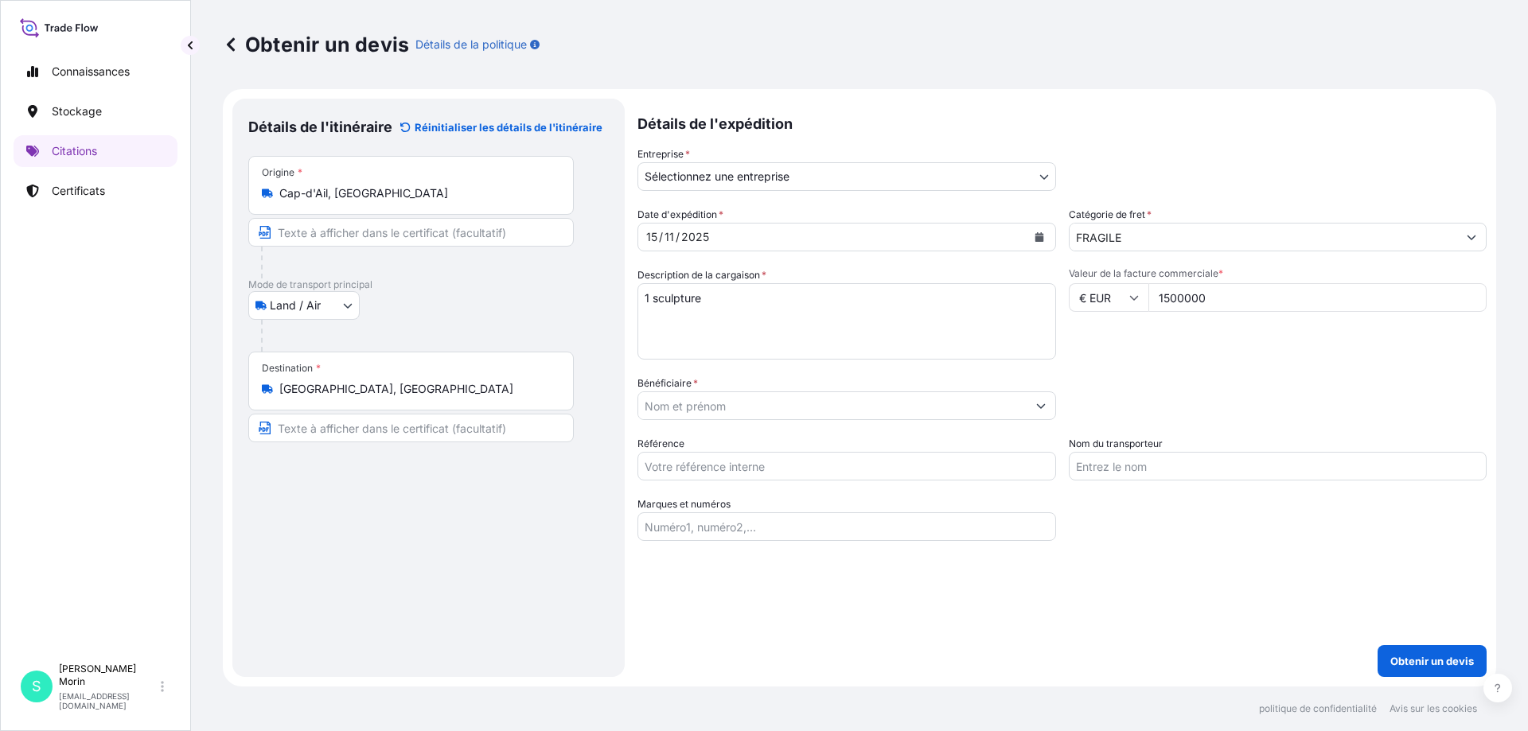
click at [1123, 462] on input "Nom du transporteur" at bounding box center [1278, 466] width 419 height 29
type input "LP ART"
click at [812, 463] on input "Référence" at bounding box center [846, 466] width 419 height 29
type input "Q-94726 YTN"
click at [702, 399] on input "Bénéficiaire *" at bounding box center [832, 406] width 388 height 29
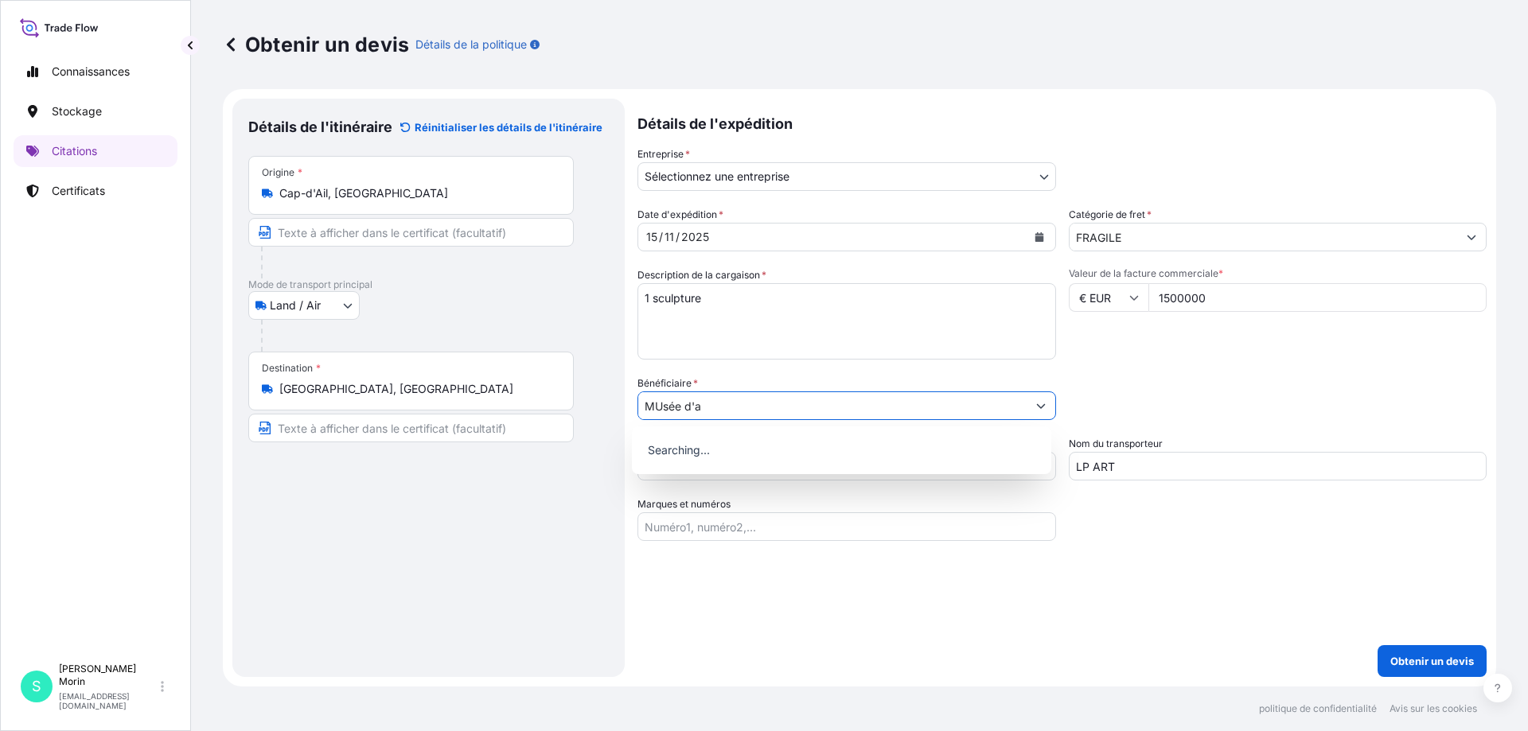
type input "MUsée d'ar"
drag, startPoint x: 710, startPoint y: 406, endPoint x: 577, endPoint y: 406, distance: 132.9
click at [574, 406] on form "Détails de l'itinéraire Réinitialiser les détails de l'itinéraire Lieu de charg…" at bounding box center [859, 388] width 1273 height 598
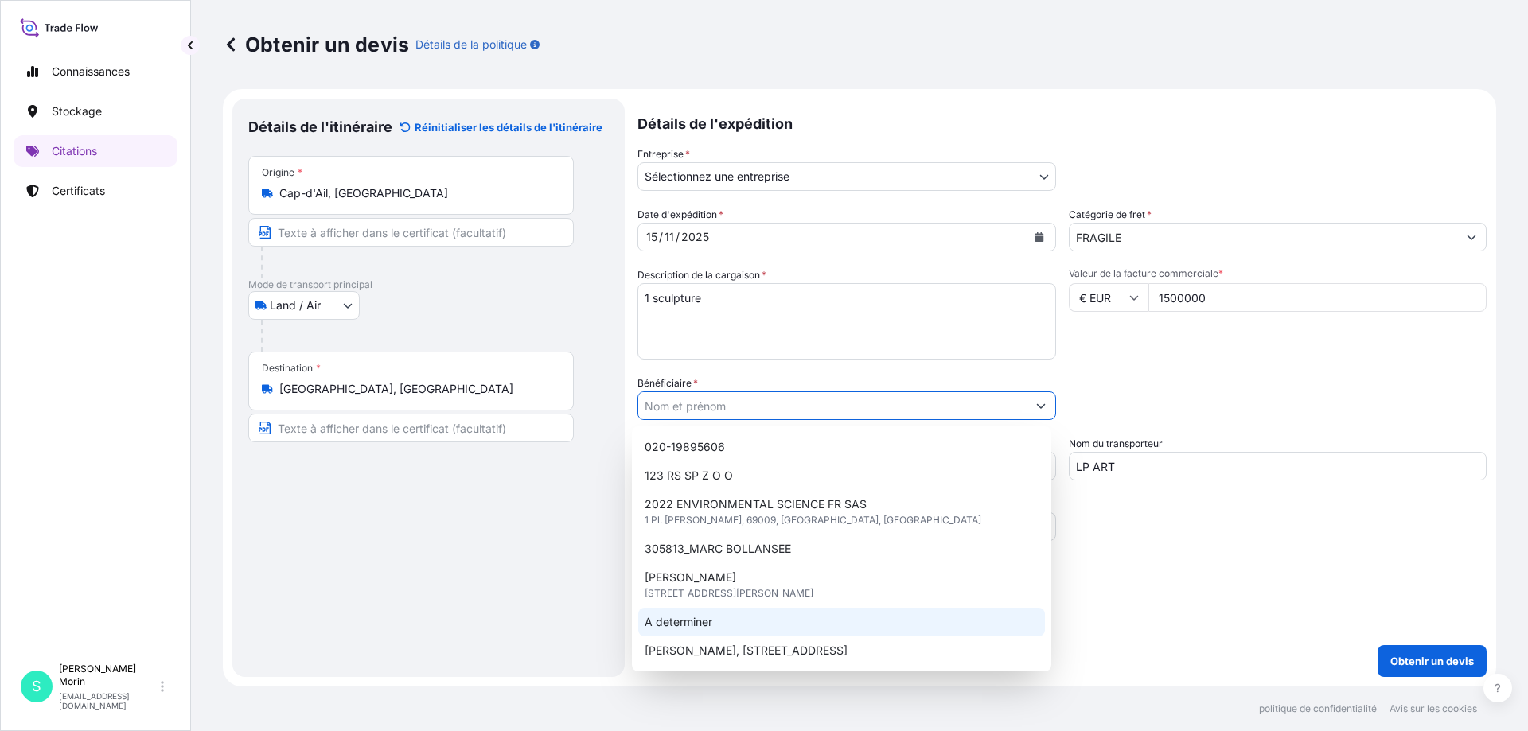
click at [689, 618] on span "A determiner" at bounding box center [679, 622] width 68 height 16
type input "A determiner"
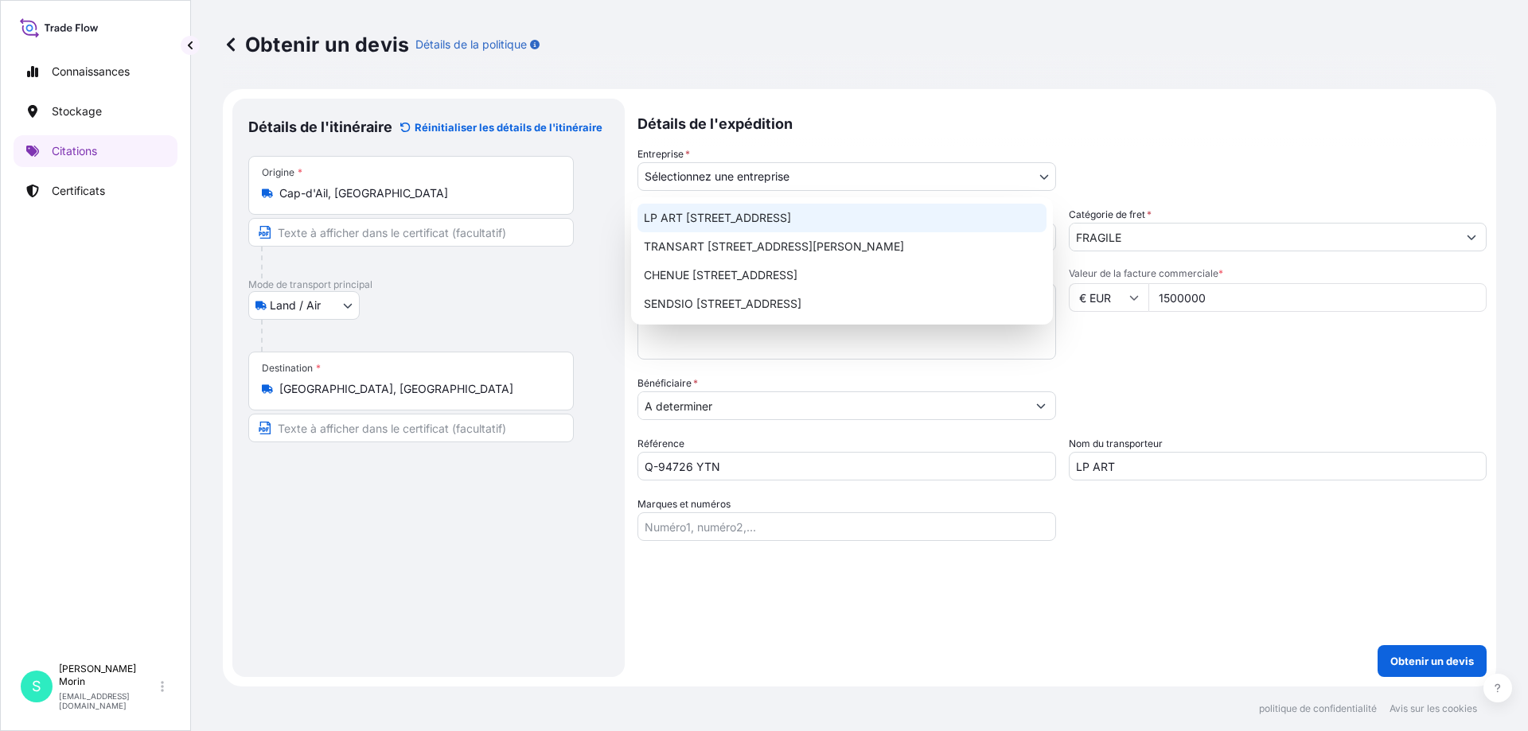
click at [703, 181] on body "0 options disponibles. 7 options available. Connaissances Stockage Citations Ce…" at bounding box center [764, 365] width 1528 height 731
click at [698, 228] on div "LP ART 274-276 Rue de Rosny - 93100 Montreuil" at bounding box center [841, 218] width 409 height 29
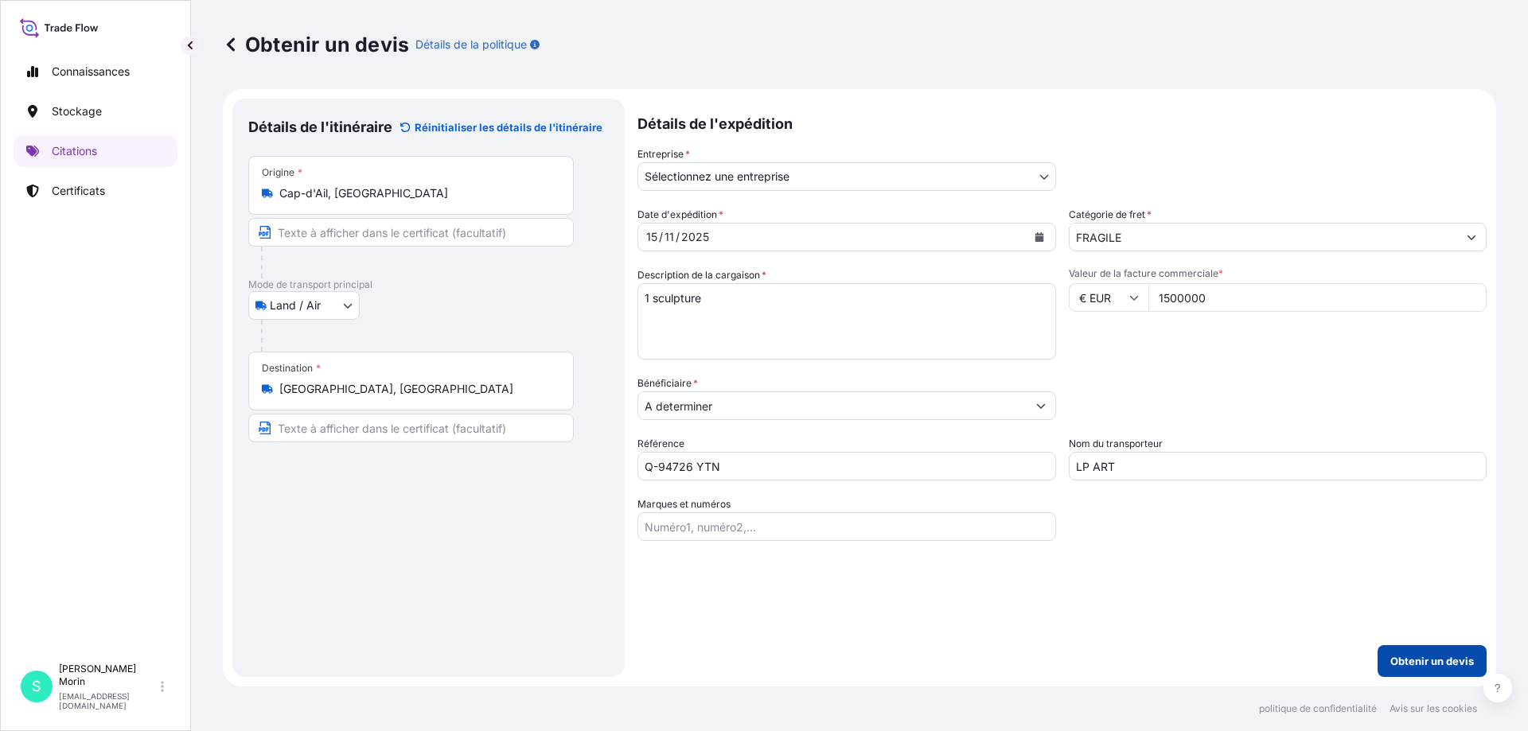
click at [1435, 660] on font "Obtenir un devis" at bounding box center [1432, 661] width 84 height 13
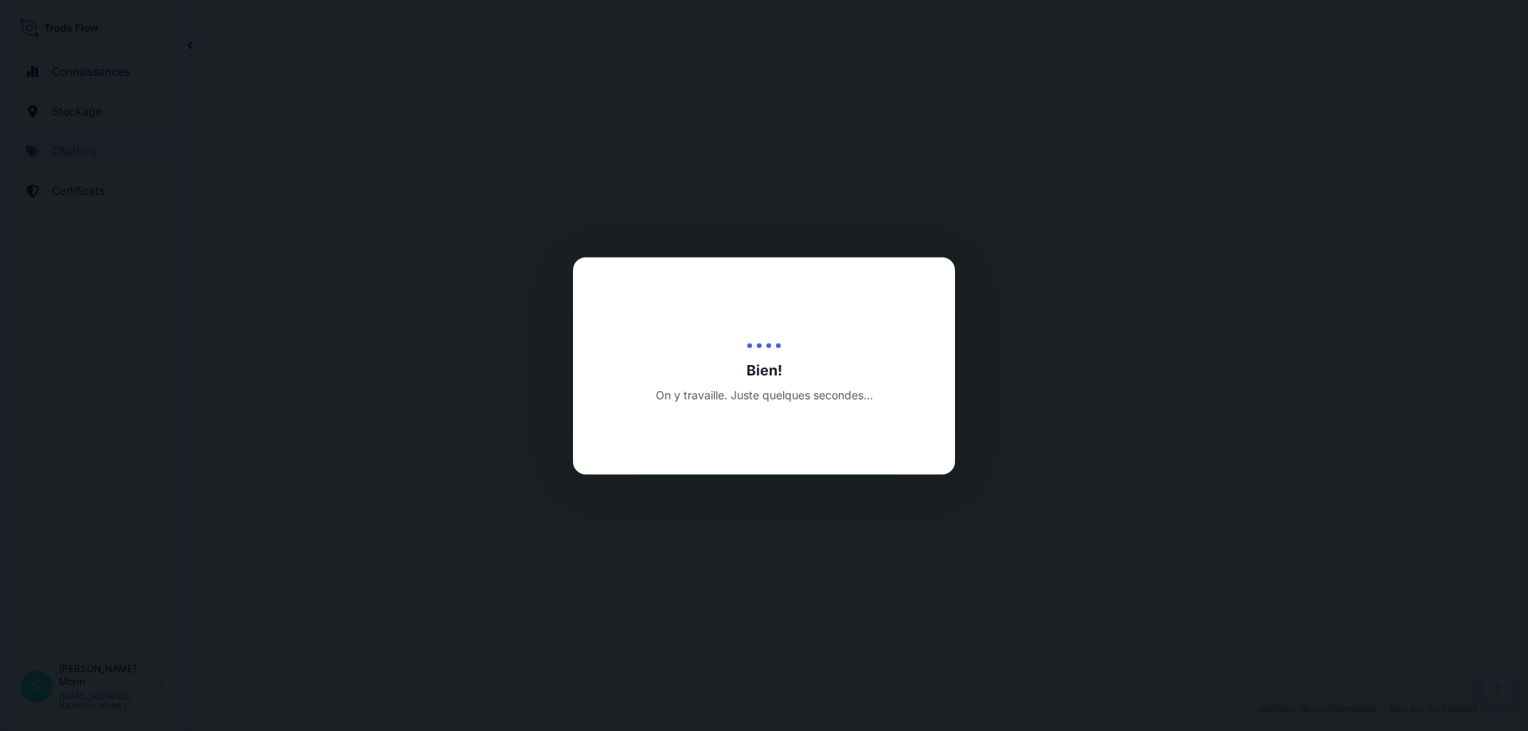
select select "Land / Air"
select select "31995"
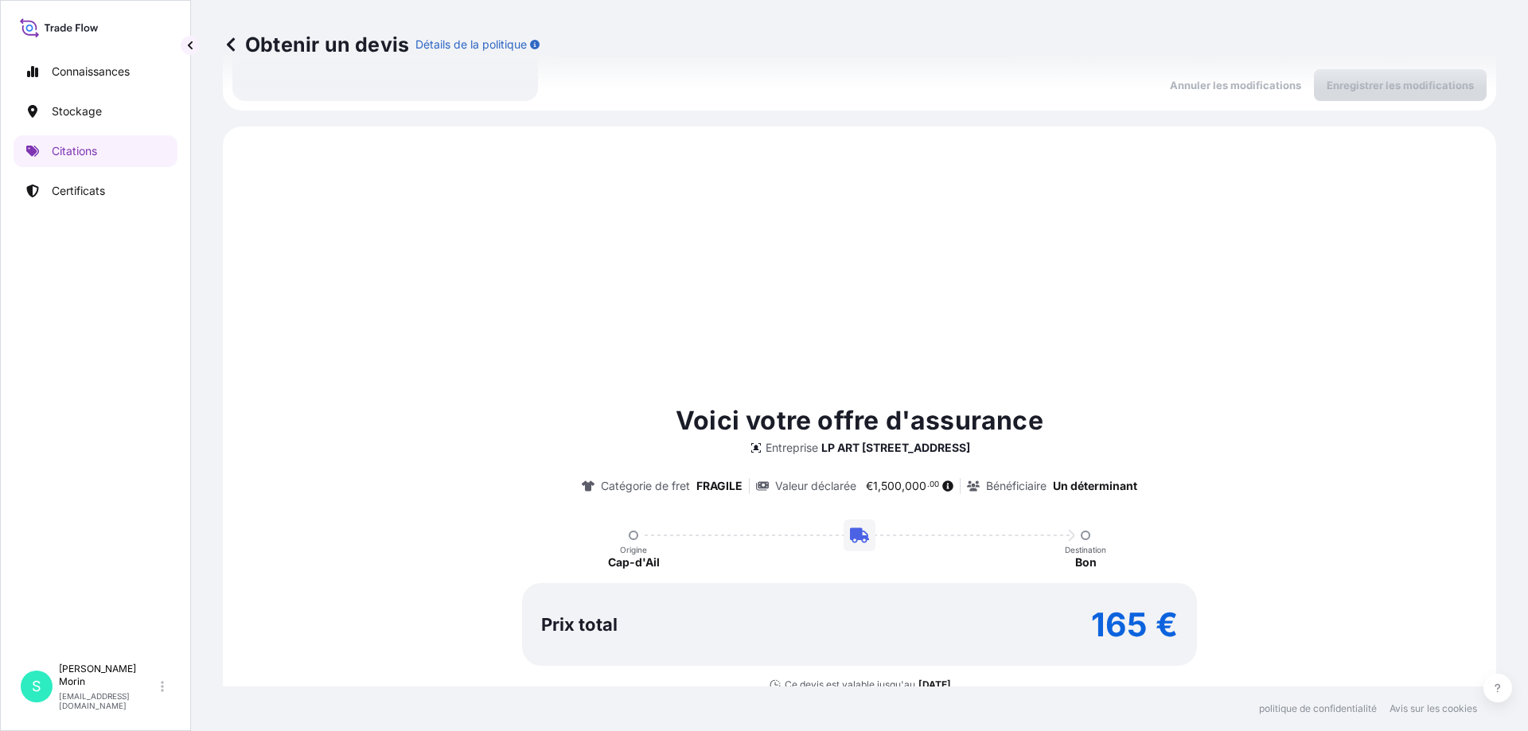
scroll to position [637, 0]
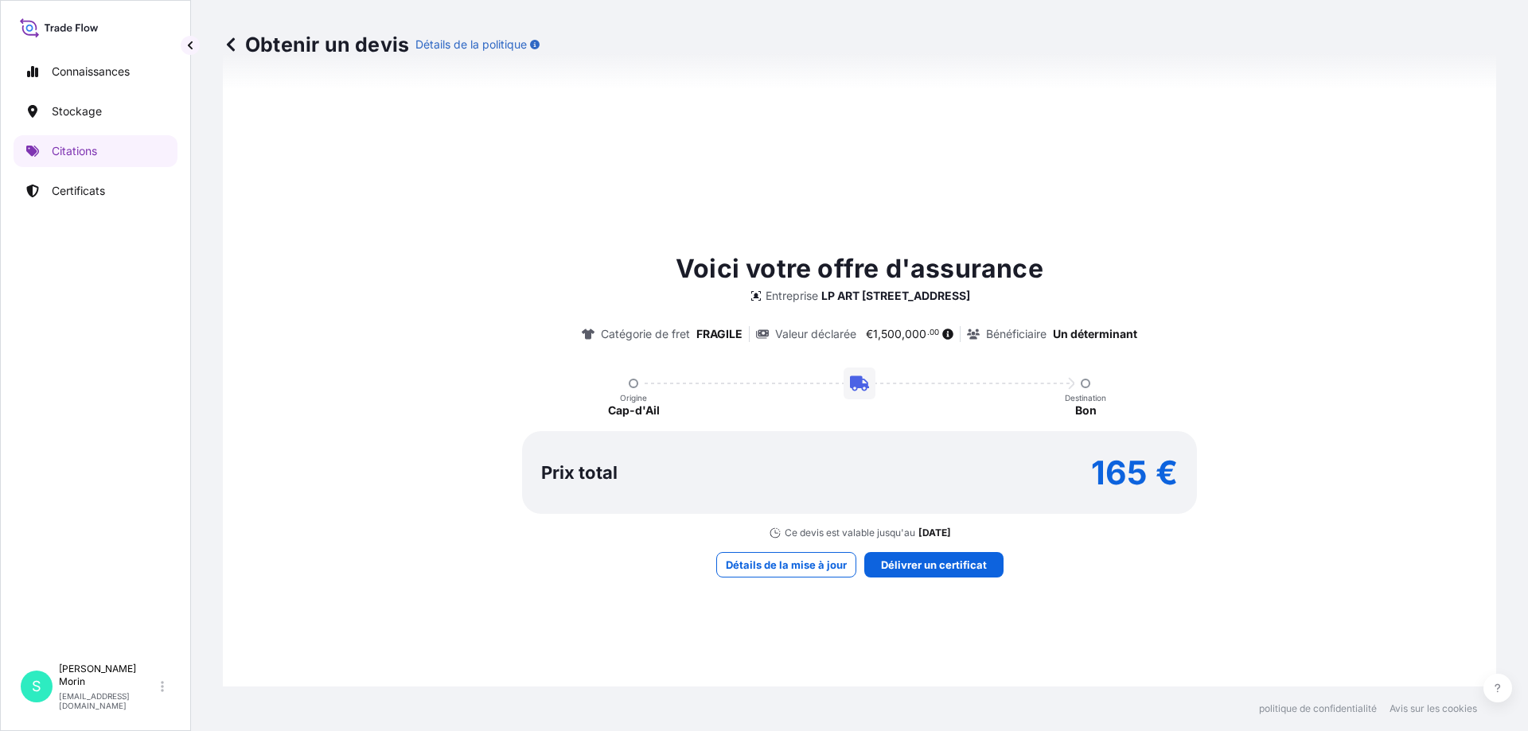
click at [820, 446] on div "Voici votre offre d'assurance Entreprise LP ART 274-276 Rue de Rosny - 93100 Mo…" at bounding box center [859, 414] width 1229 height 834
